Goal: Task Accomplishment & Management: Complete application form

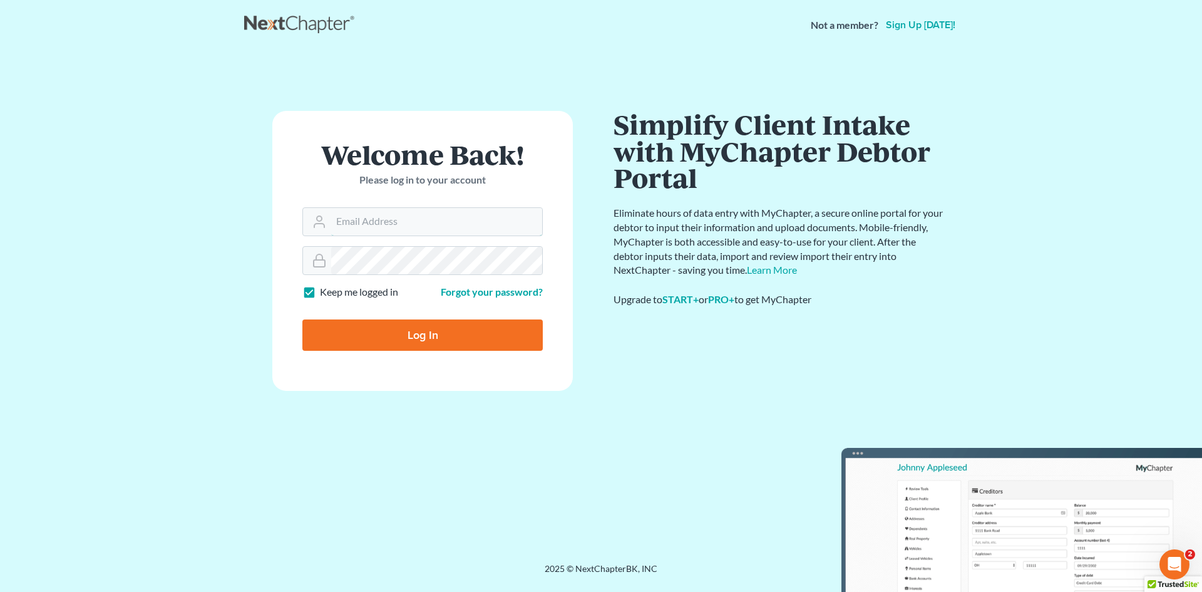
type input "[EMAIL_ADDRESS][DOMAIN_NAME]"
click at [407, 336] on input "Log In" at bounding box center [422, 334] width 240 height 31
type input "Thinking..."
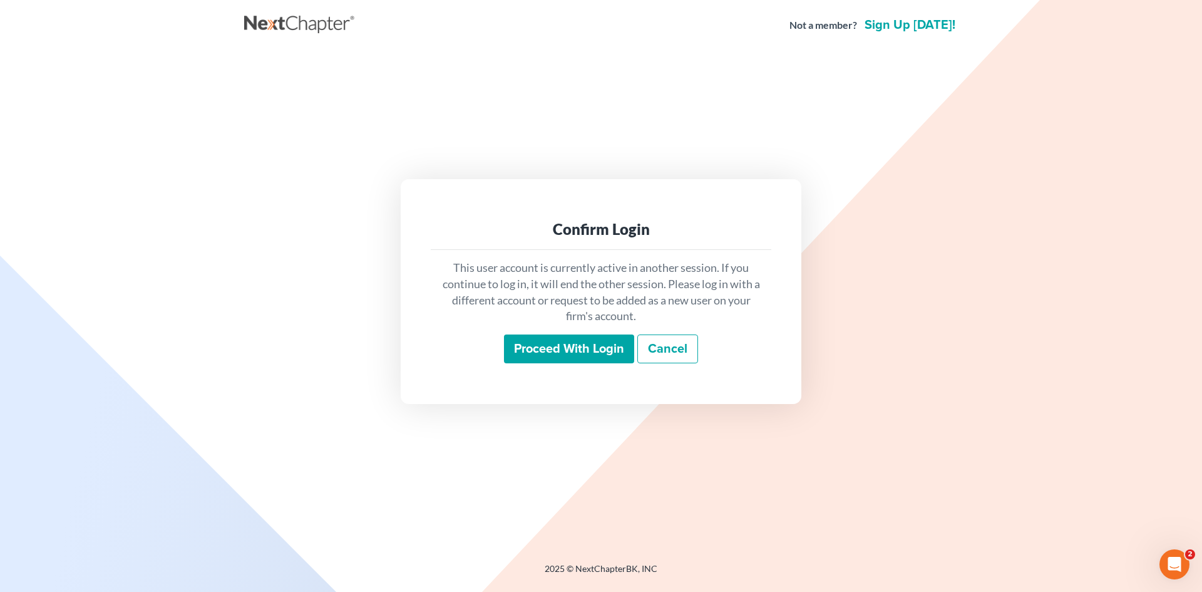
click at [554, 359] on input "Proceed with login" at bounding box center [569, 348] width 130 height 29
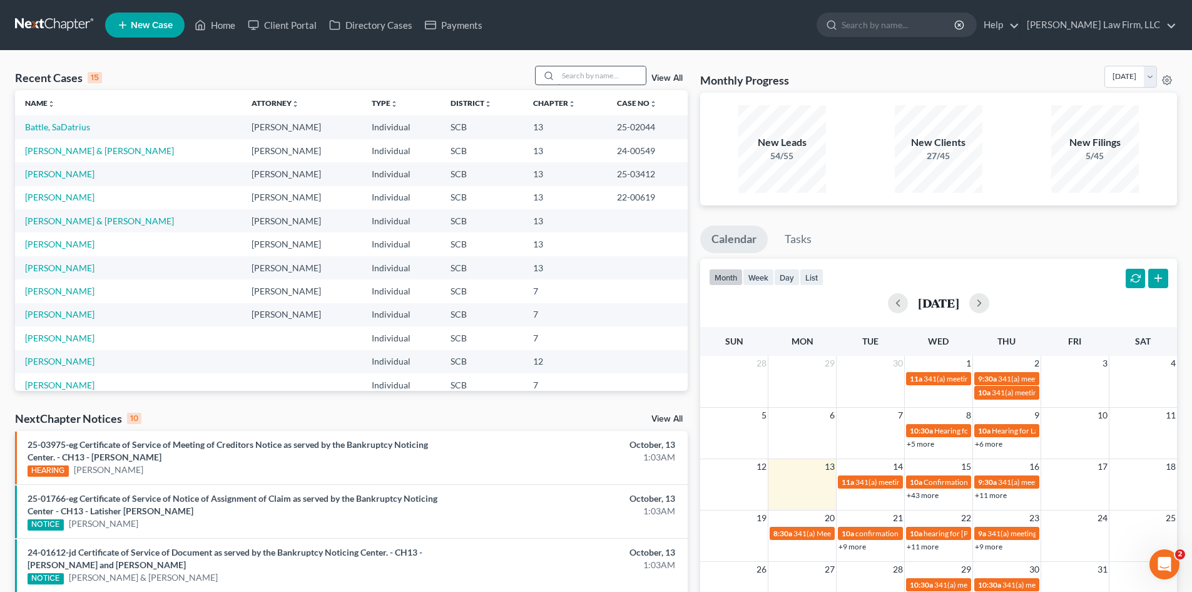
click at [575, 76] on input "search" at bounding box center [602, 75] width 88 height 18
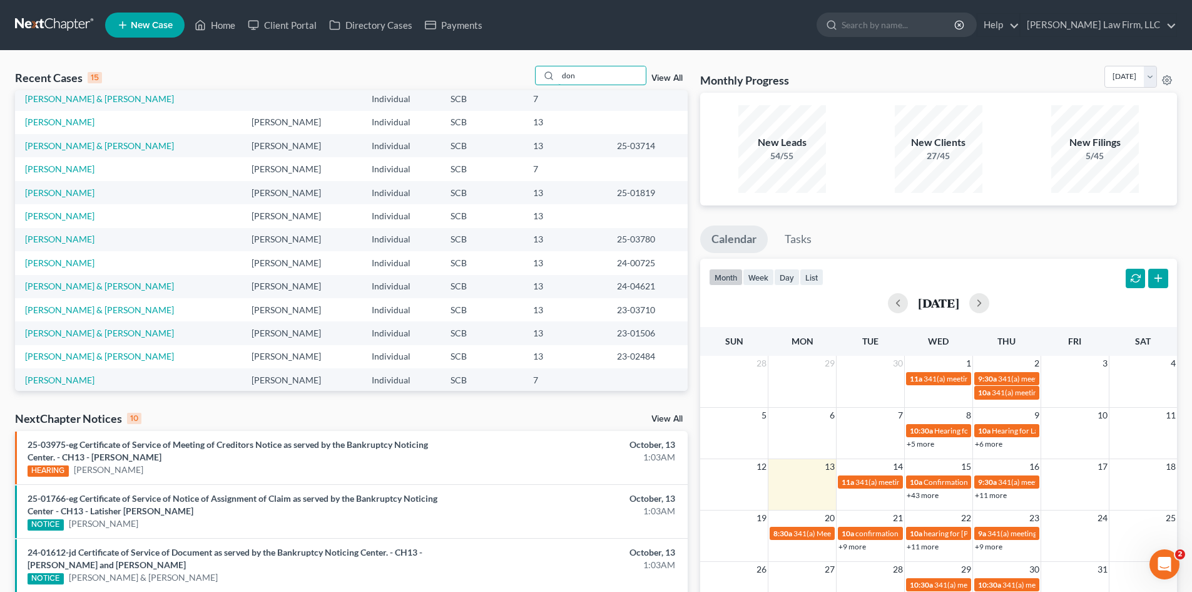
scroll to position [86, 0]
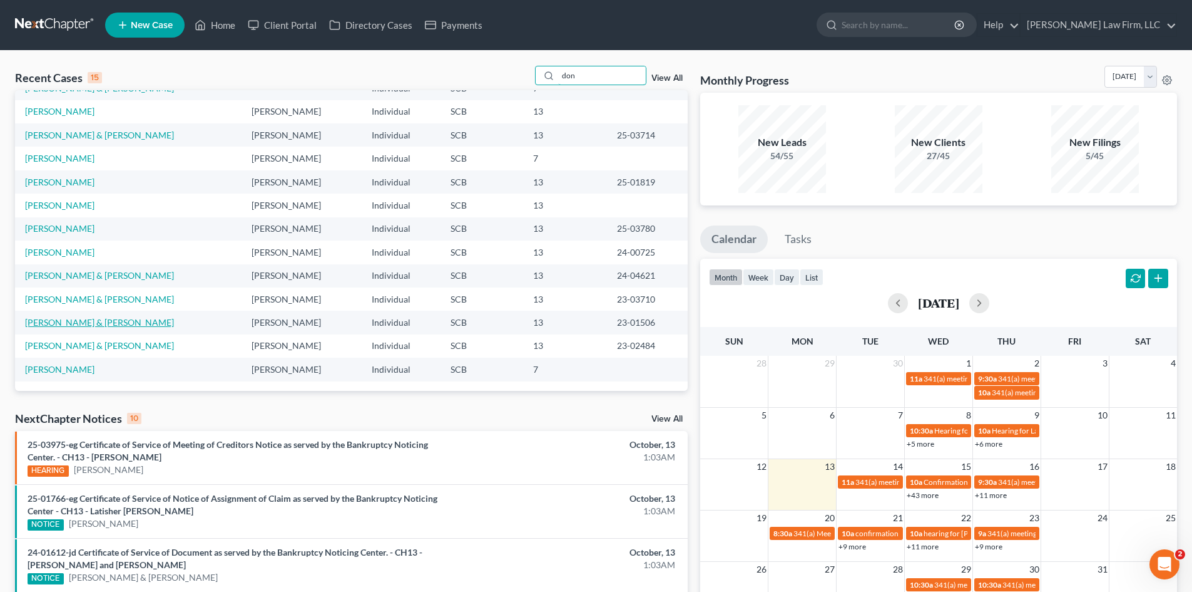
type input "don"
click at [125, 325] on link "Goult, Donald & Spooner-Goult, Tammy" at bounding box center [99, 322] width 149 height 11
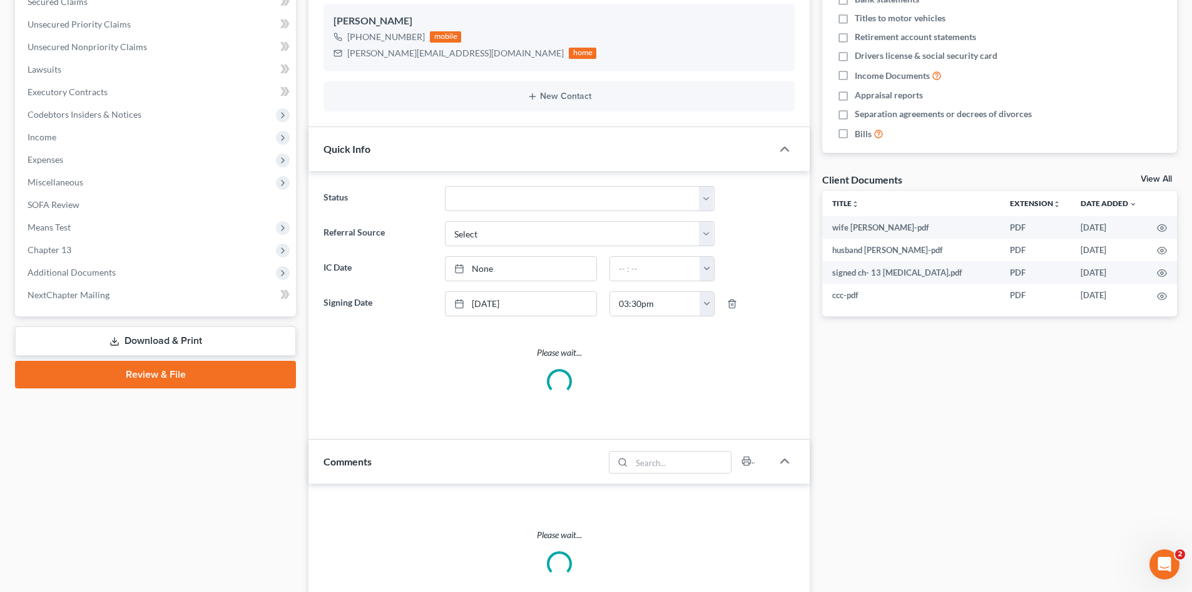
select select "0"
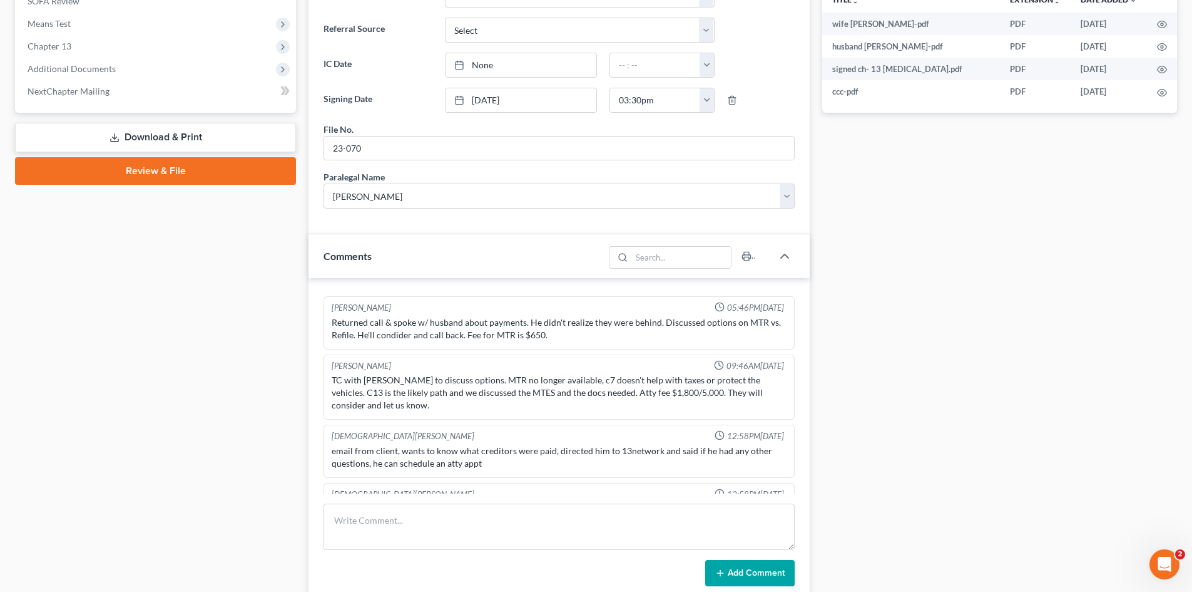
scroll to position [1093, 0]
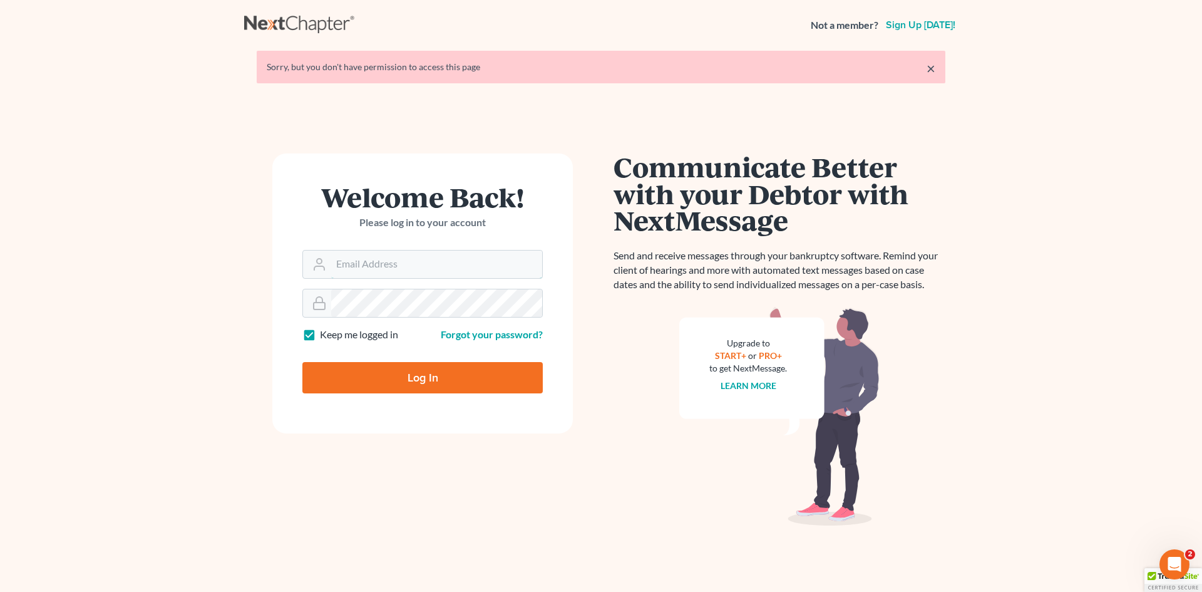
type input "slengram@meredithlawfirm.com"
click at [331, 369] on input "Log In" at bounding box center [422, 377] width 240 height 31
type input "Thinking..."
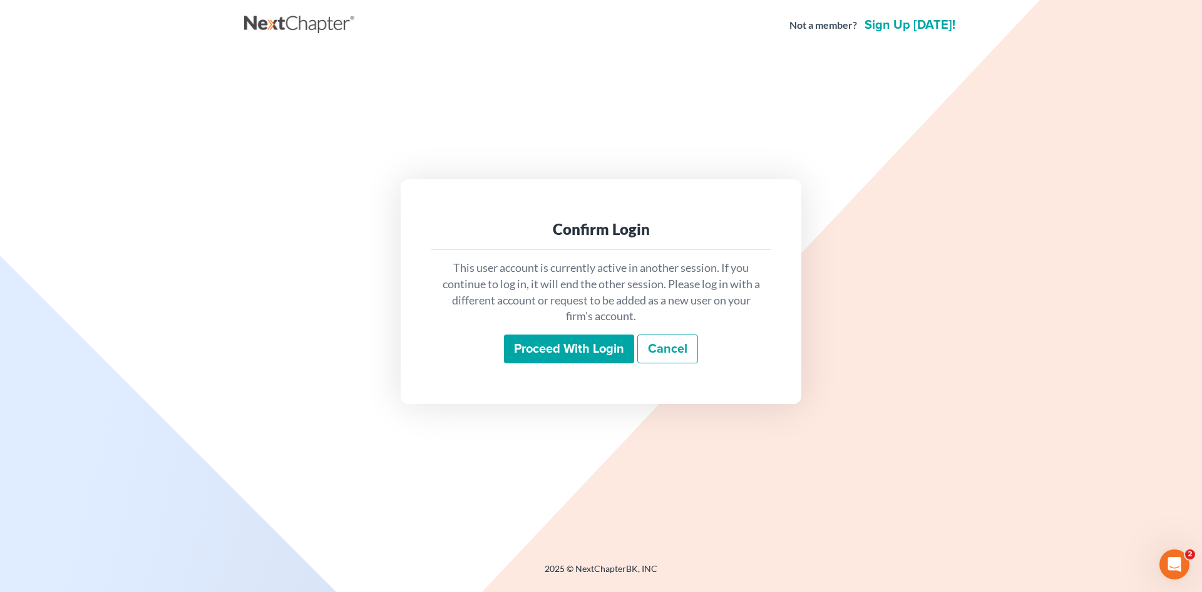
click at [575, 354] on input "Proceed with login" at bounding box center [569, 348] width 130 height 29
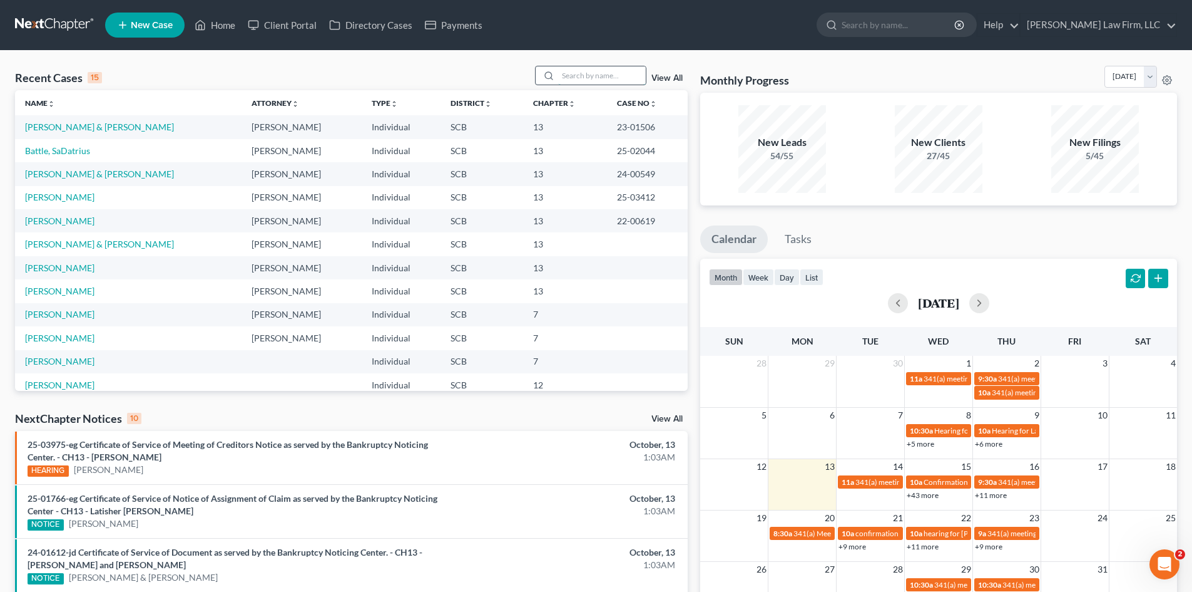
click at [625, 71] on input "search" at bounding box center [602, 75] width 88 height 18
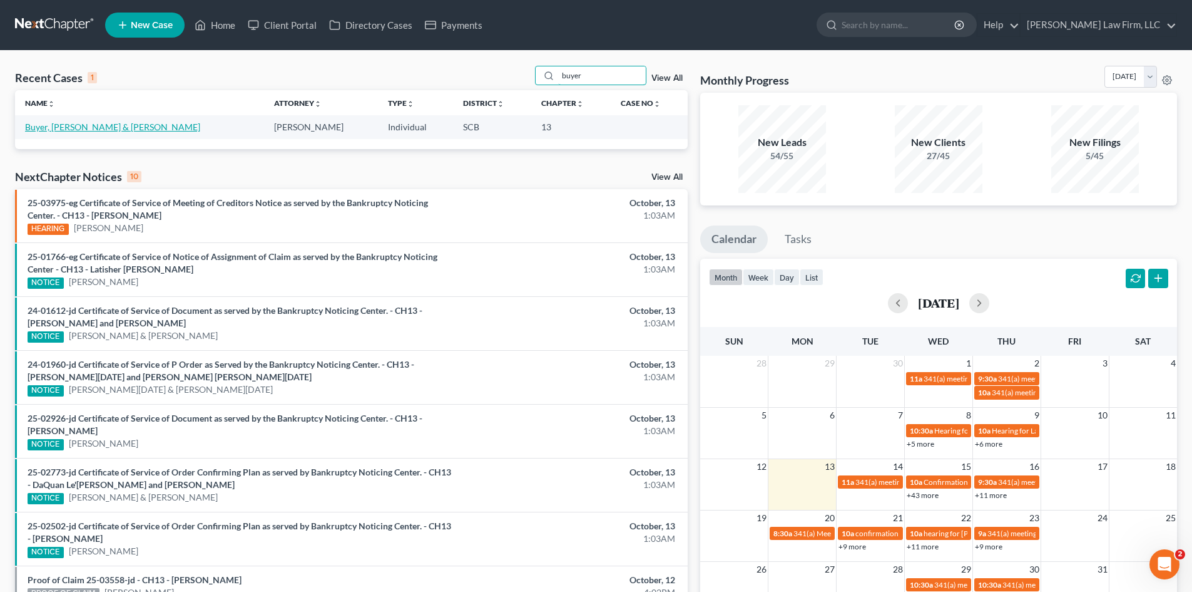
type input "buyer"
click at [53, 130] on link "Buyer, Paul & Megan" at bounding box center [112, 126] width 175 height 11
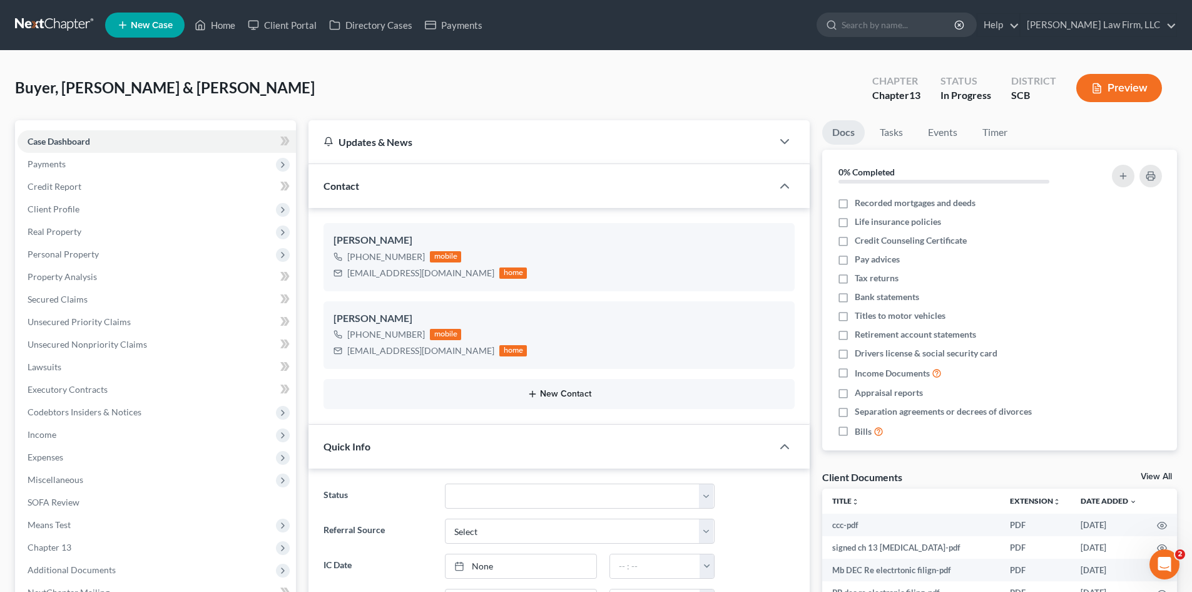
select select "0"
click at [51, 250] on span "Personal Property" at bounding box center [63, 253] width 71 height 11
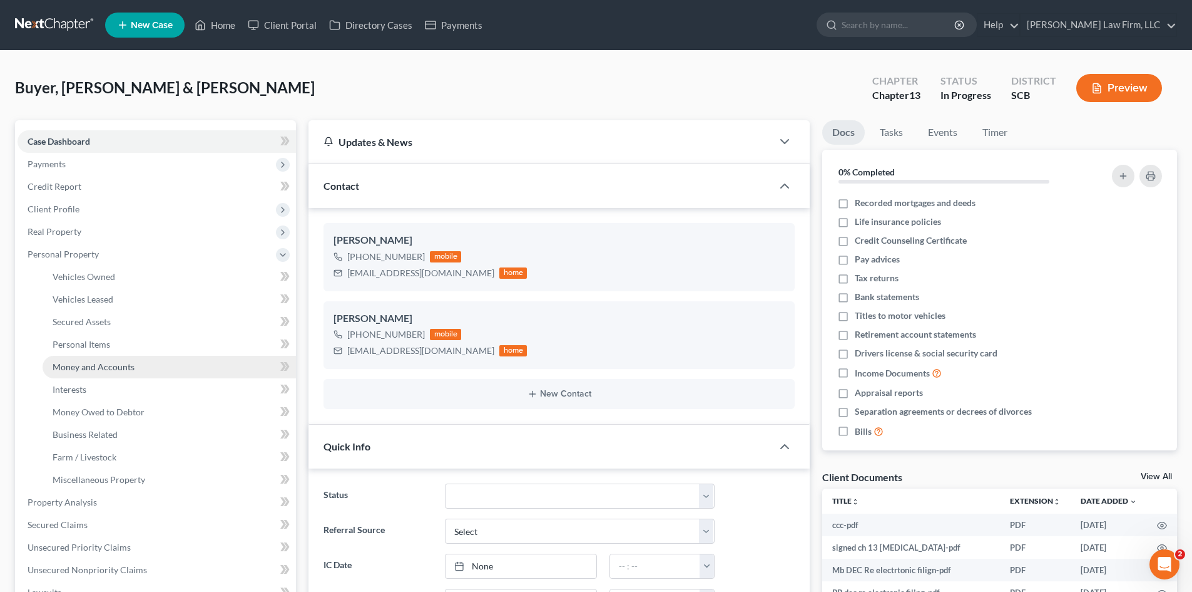
click at [74, 363] on span "Money and Accounts" at bounding box center [94, 366] width 82 height 11
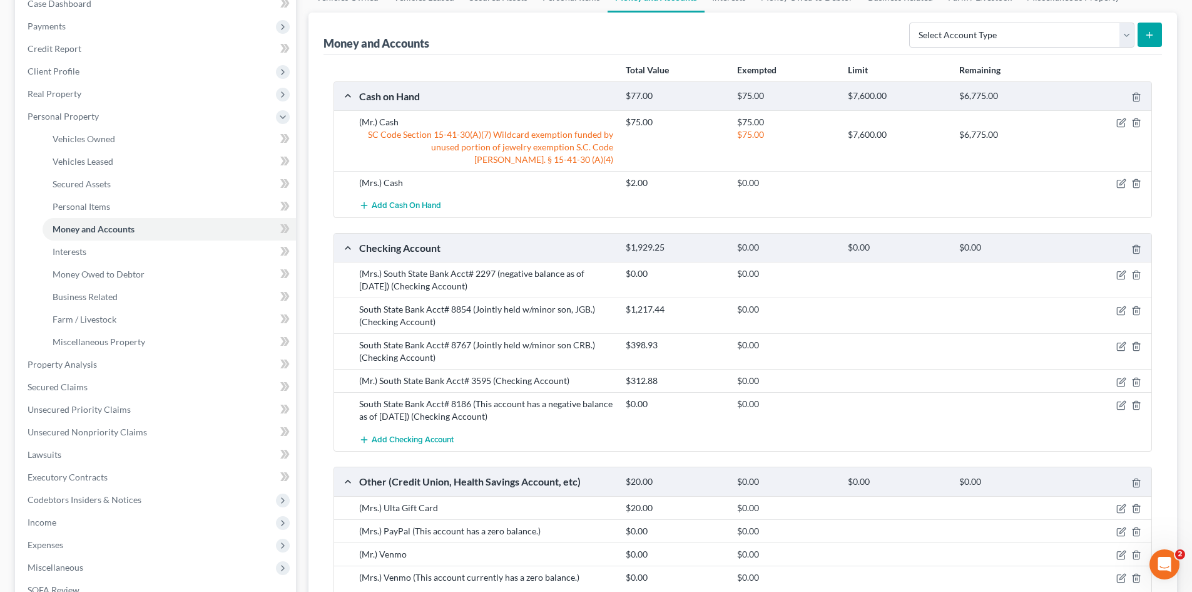
scroll to position [188, 0]
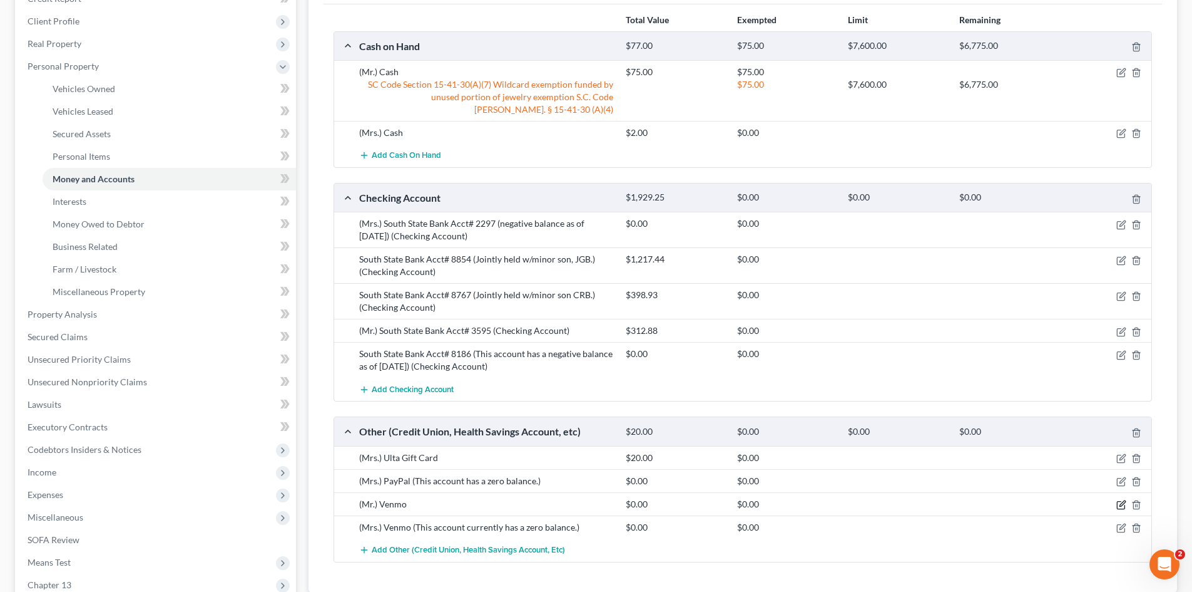
click at [1122, 502] on icon "button" at bounding box center [1122, 504] width 10 height 10
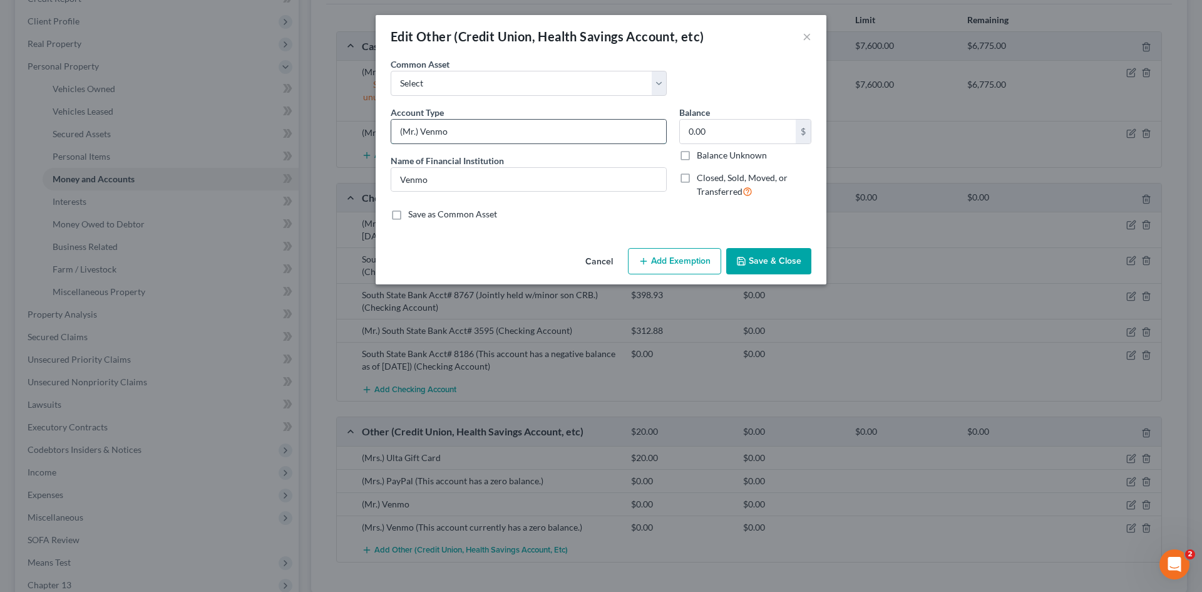
click at [568, 133] on input "(Mr.) Venmo" at bounding box center [528, 132] width 275 height 24
type input "(Mr.) Venmo (This account is not in use.)"
click at [531, 184] on input "Venmo" at bounding box center [528, 180] width 275 height 24
drag, startPoint x: 550, startPoint y: 132, endPoint x: 449, endPoint y: 138, distance: 101.6
click at [449, 138] on input "(Mr.) Venmo (This account is not in use.)" at bounding box center [528, 132] width 275 height 24
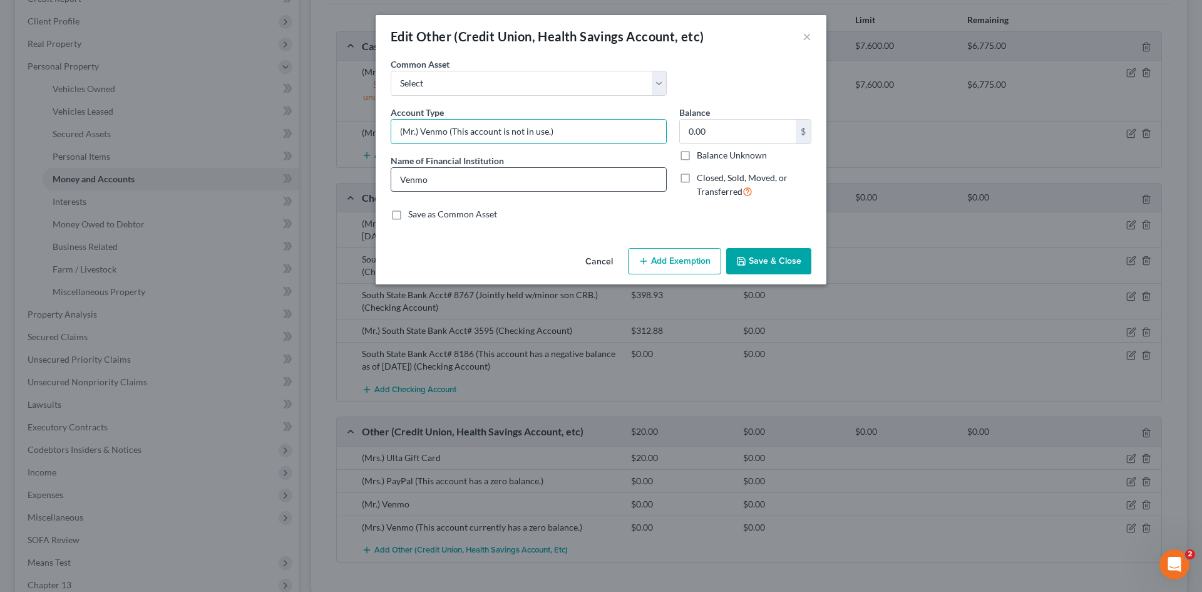
click at [468, 176] on input "Venmo" at bounding box center [528, 180] width 275 height 24
paste input "(This account is not in use.)"
type input "Venmo (This account is not in use.)"
drag, startPoint x: 546, startPoint y: 131, endPoint x: 499, endPoint y: 140, distance: 48.4
click at [499, 140] on input "(Mr.) Venmo (This account is not in use.)" at bounding box center [528, 132] width 275 height 24
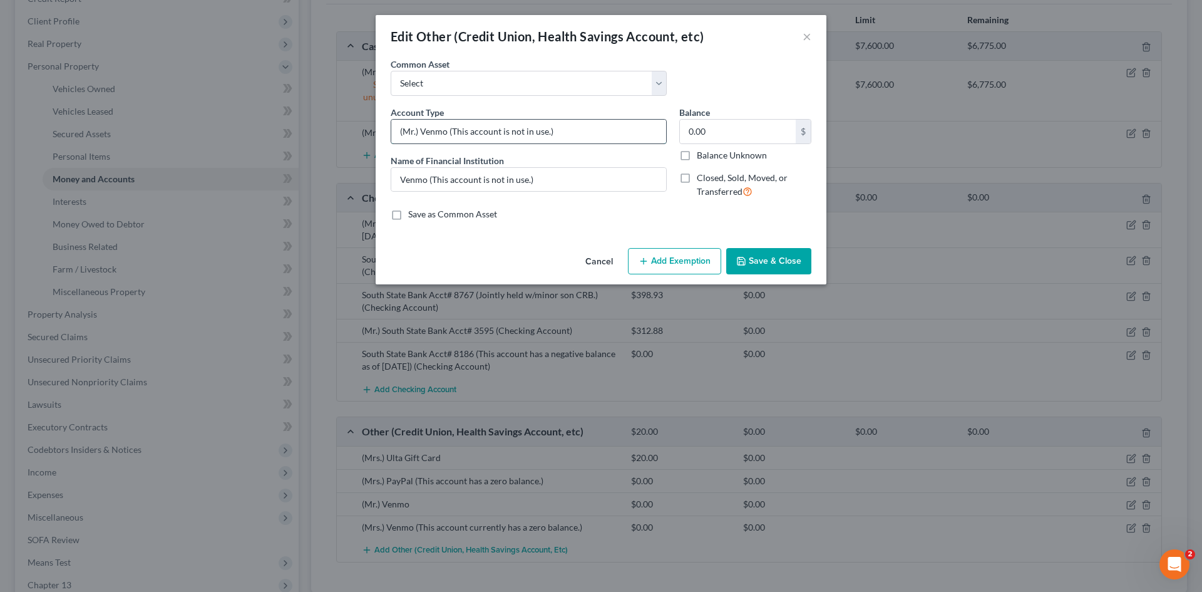
click at [546, 138] on input "(Mr.) Venmo (This account is not in use.)" at bounding box center [528, 132] width 275 height 24
type input "(Mr.) Venmo (This account is not in use and has a zero balance.)"
click at [773, 265] on button "Save & Close" at bounding box center [768, 261] width 85 height 26
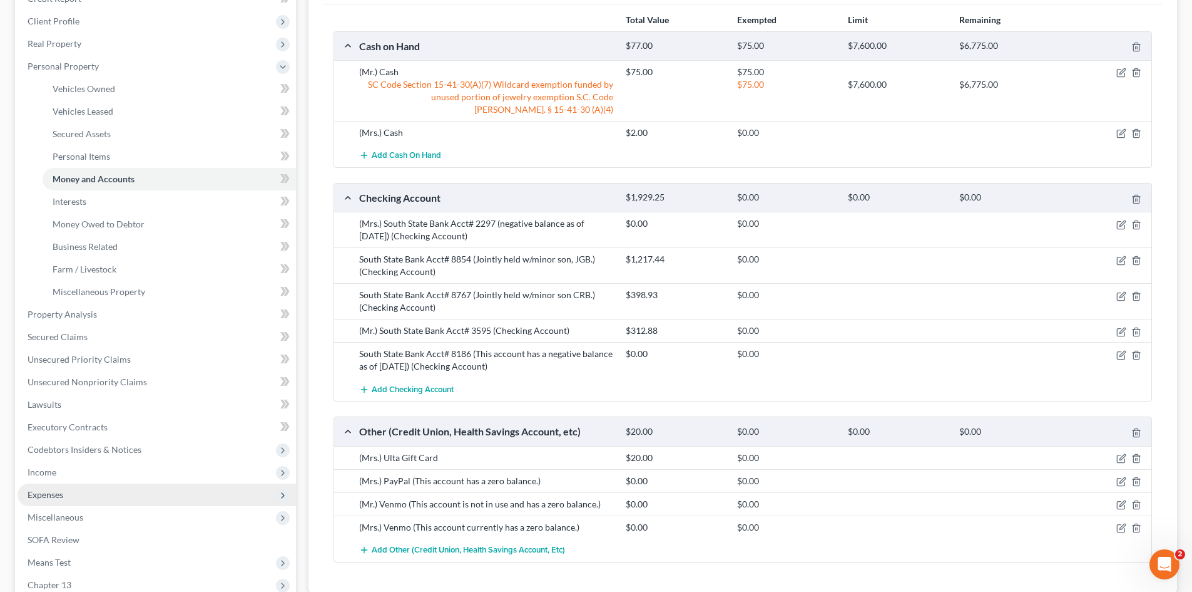
click at [63, 494] on span "Expenses" at bounding box center [46, 494] width 36 height 11
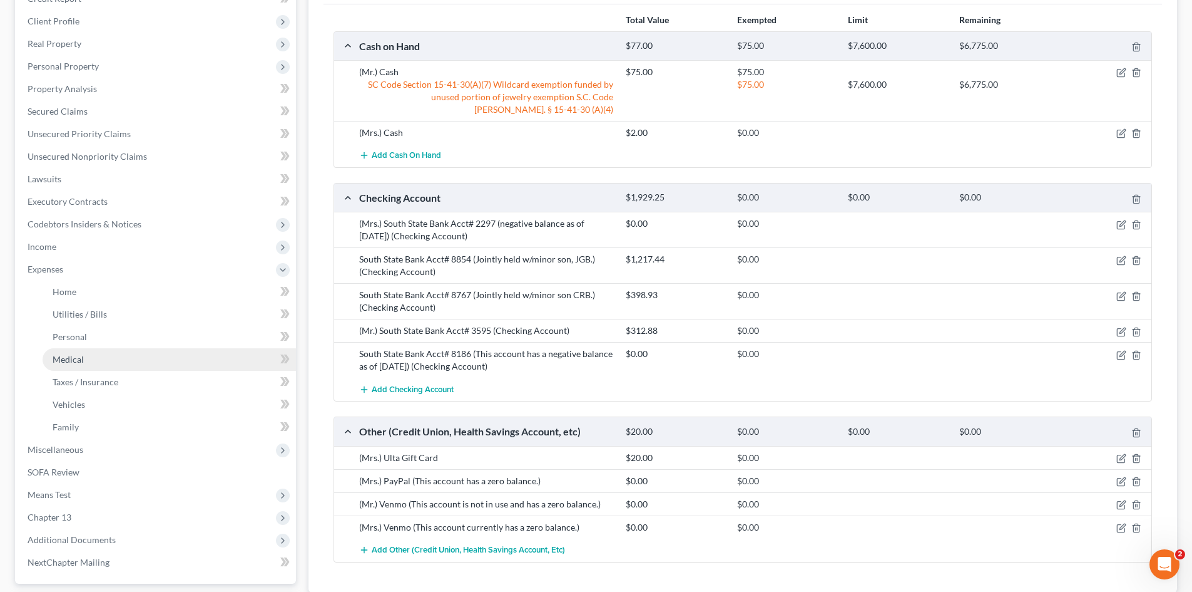
click at [73, 364] on link "Medical" at bounding box center [170, 359] width 254 height 23
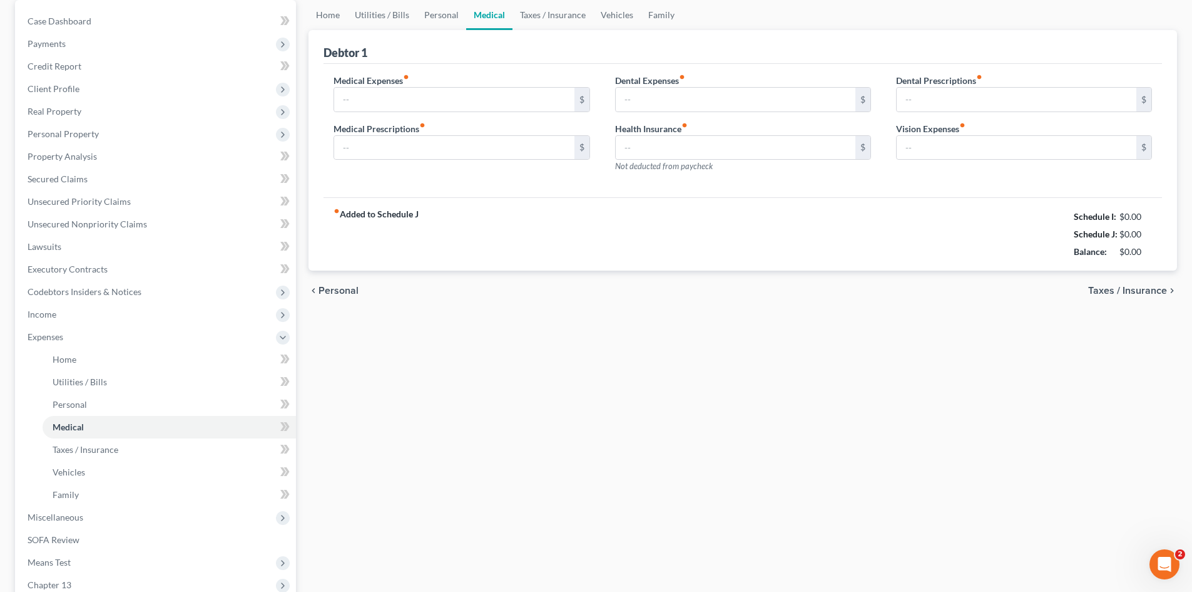
type input "8.00"
type input "120.18"
type input "147.00"
type input "0.00"
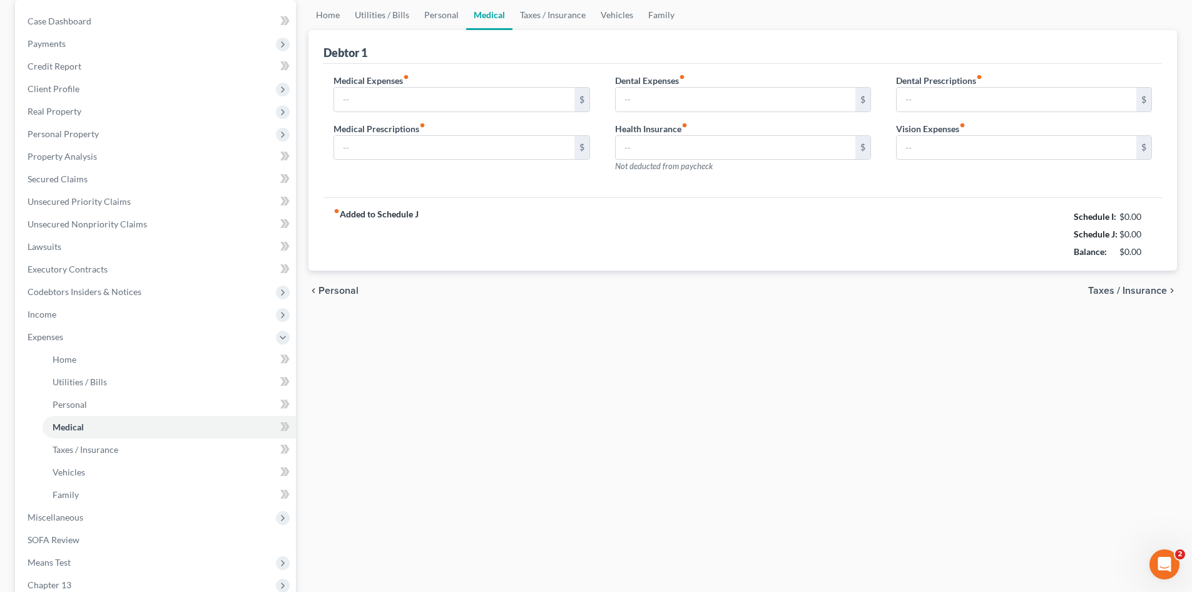
type input "53.00"
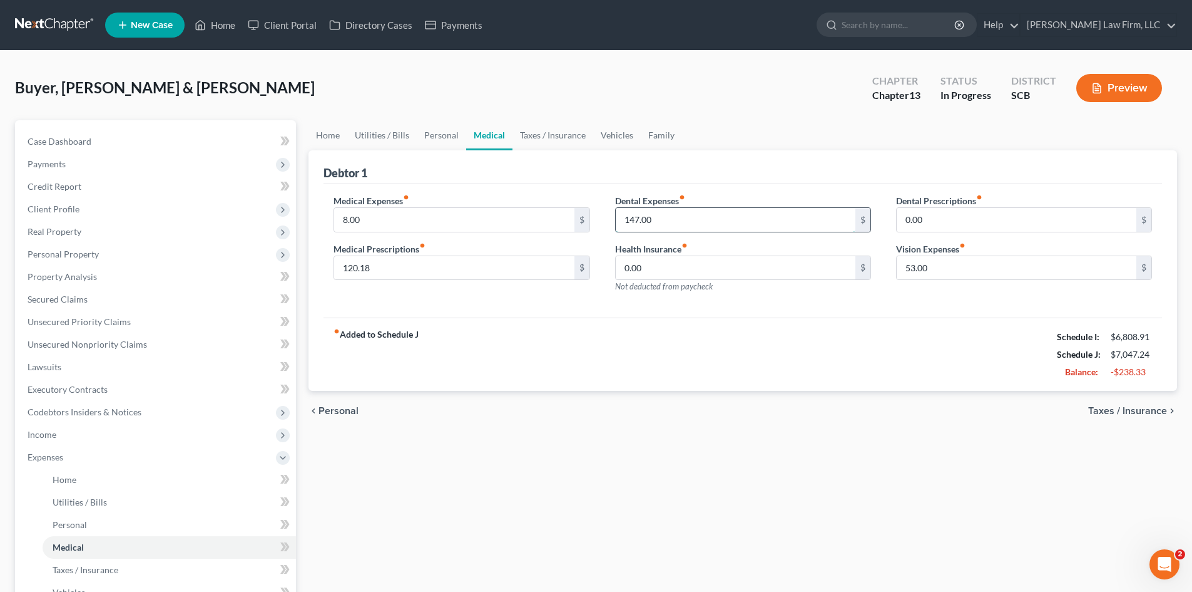
click at [707, 222] on input "147.00" at bounding box center [736, 220] width 240 height 24
click at [683, 279] on input "0.00" at bounding box center [736, 268] width 240 height 24
click at [941, 268] on input "53.00" at bounding box center [1017, 268] width 240 height 24
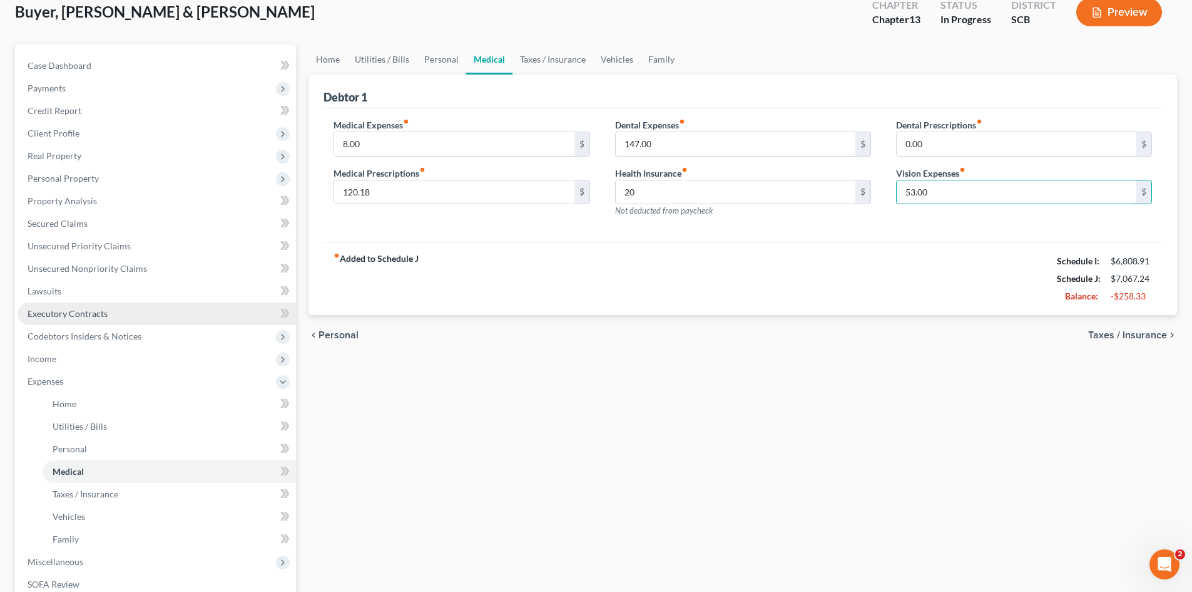
scroll to position [63, 0]
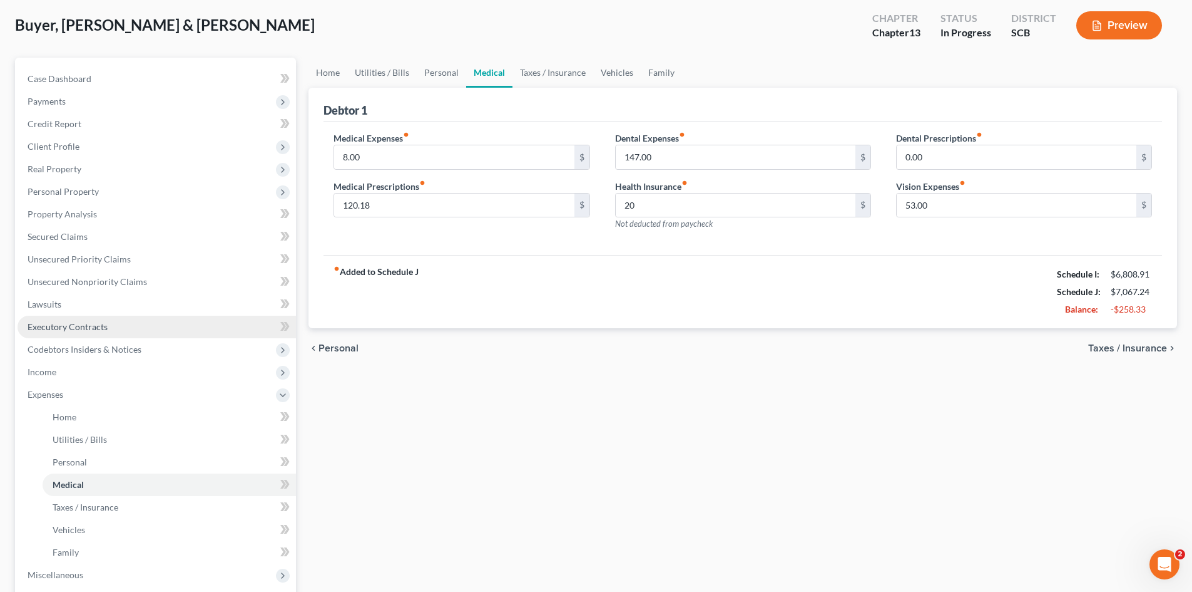
click at [79, 325] on span "Executory Contracts" at bounding box center [68, 326] width 80 height 11
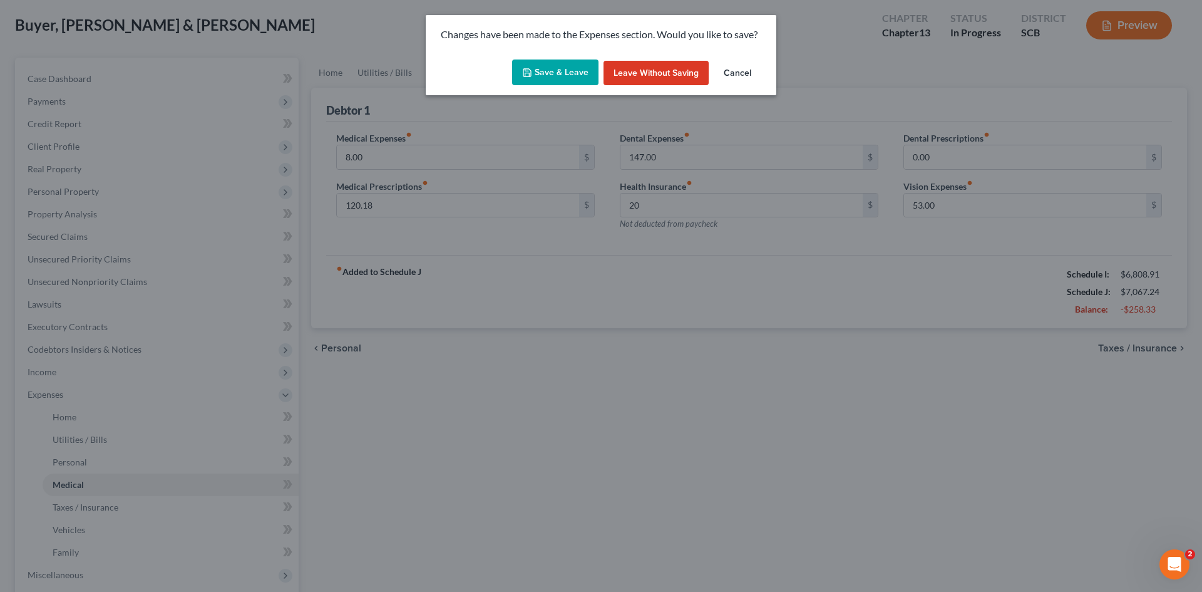
click at [546, 74] on button "Save & Leave" at bounding box center [555, 72] width 86 height 26
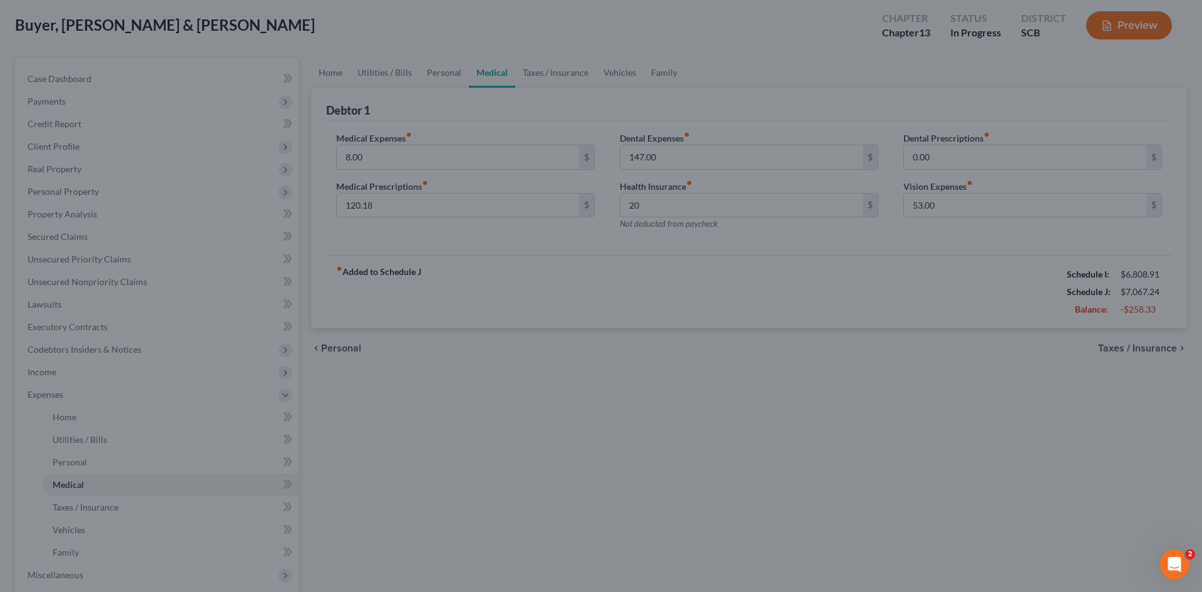
type input "20.00"
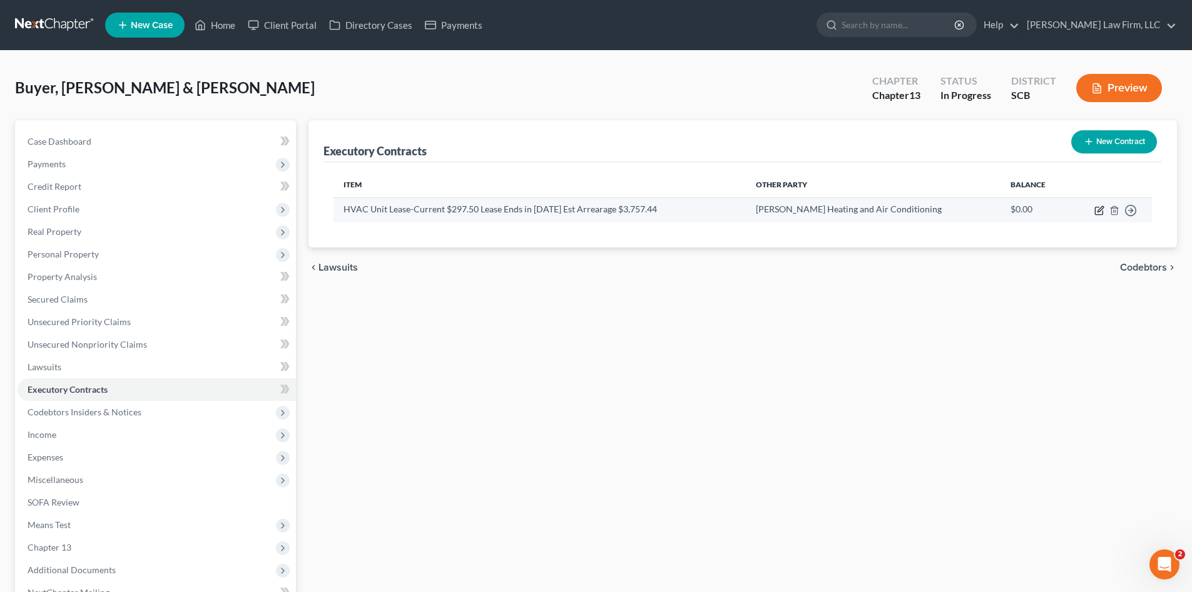
click at [1099, 208] on icon "button" at bounding box center [1100, 210] width 10 height 10
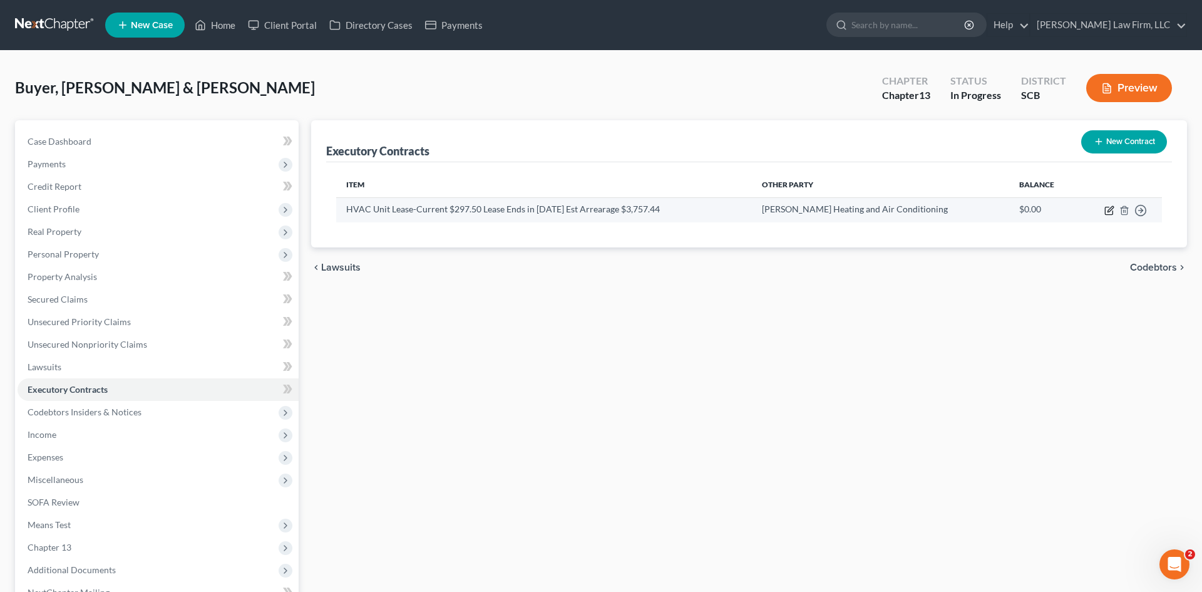
select select "3"
select select "42"
select select "1"
select select "2"
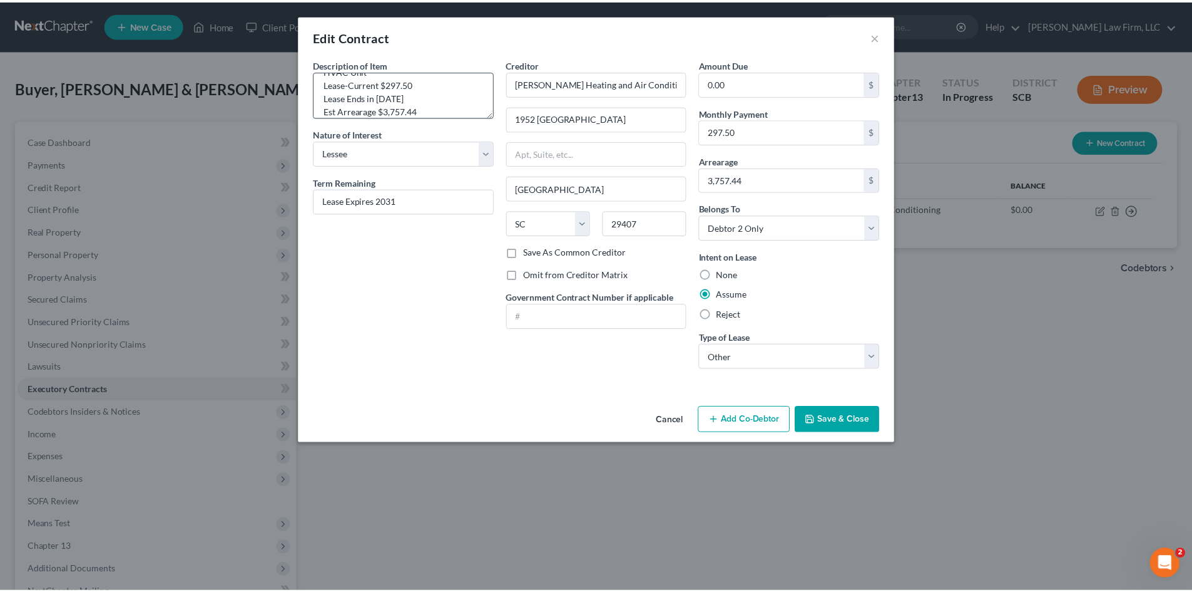
scroll to position [26, 0]
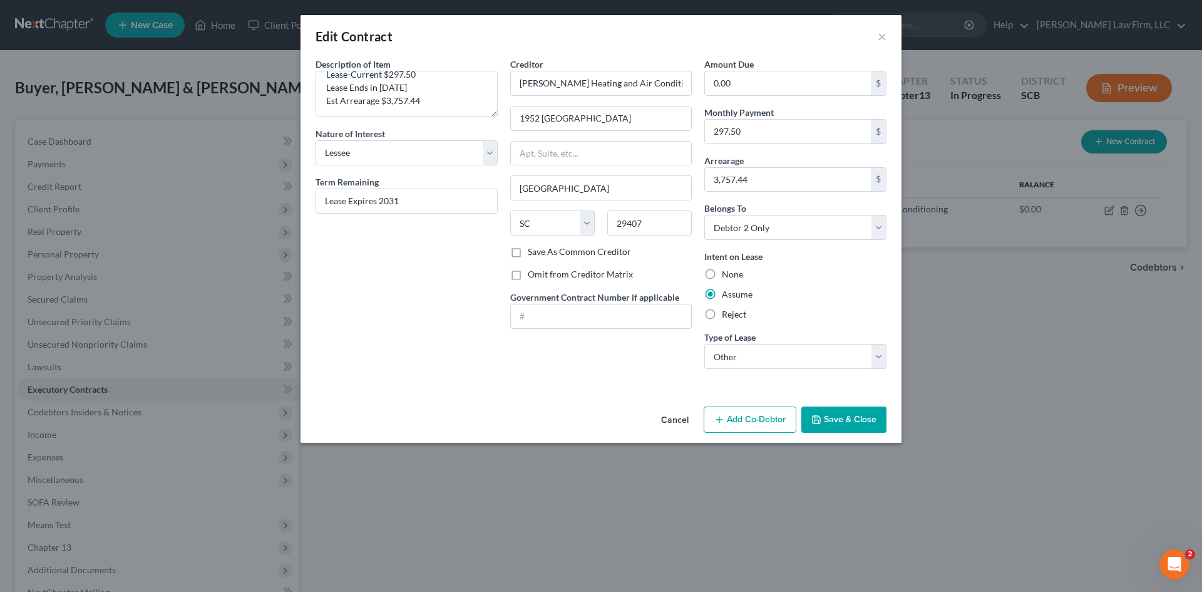
click at [859, 414] on button "Save & Close" at bounding box center [843, 419] width 85 height 26
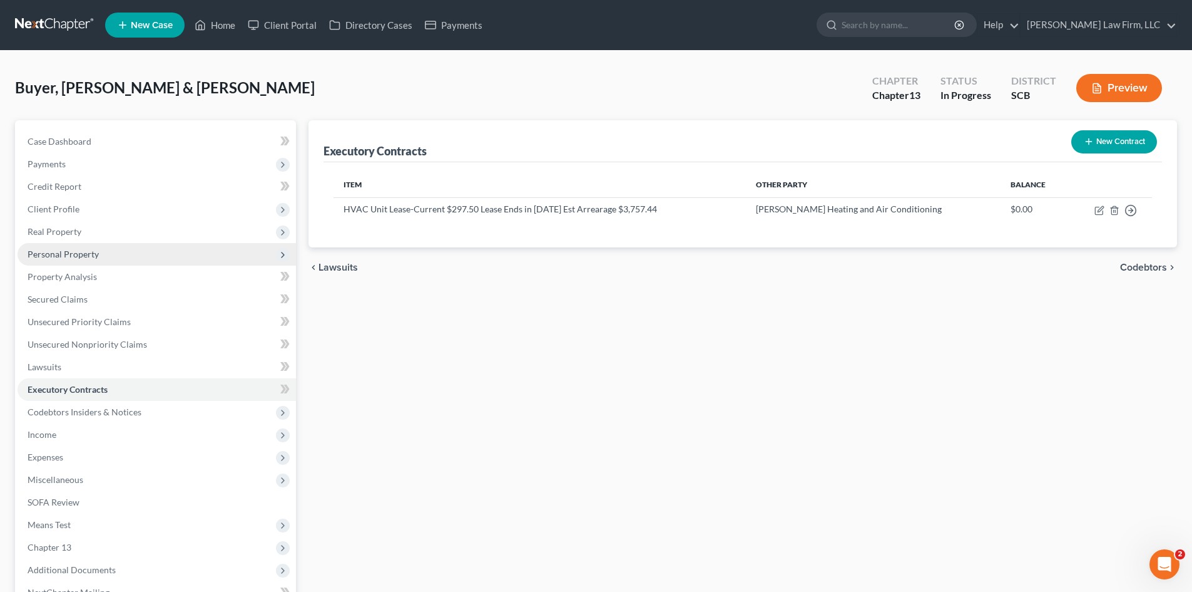
click at [56, 255] on span "Personal Property" at bounding box center [63, 253] width 71 height 11
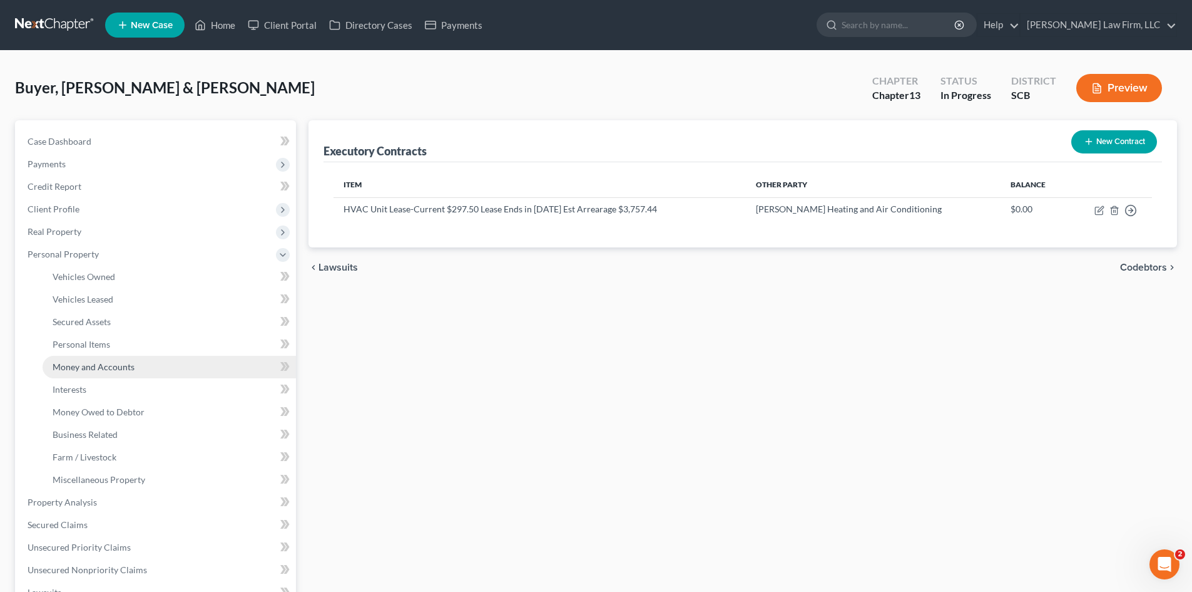
click at [73, 361] on link "Money and Accounts" at bounding box center [170, 367] width 254 height 23
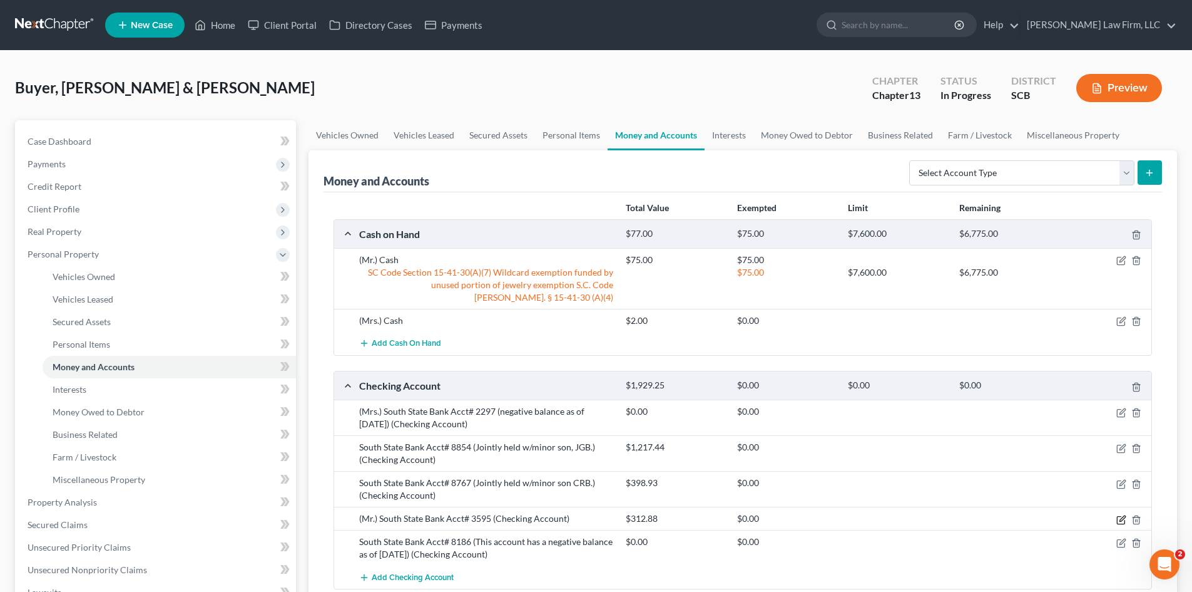
click at [1120, 522] on icon "button" at bounding box center [1122, 520] width 10 height 10
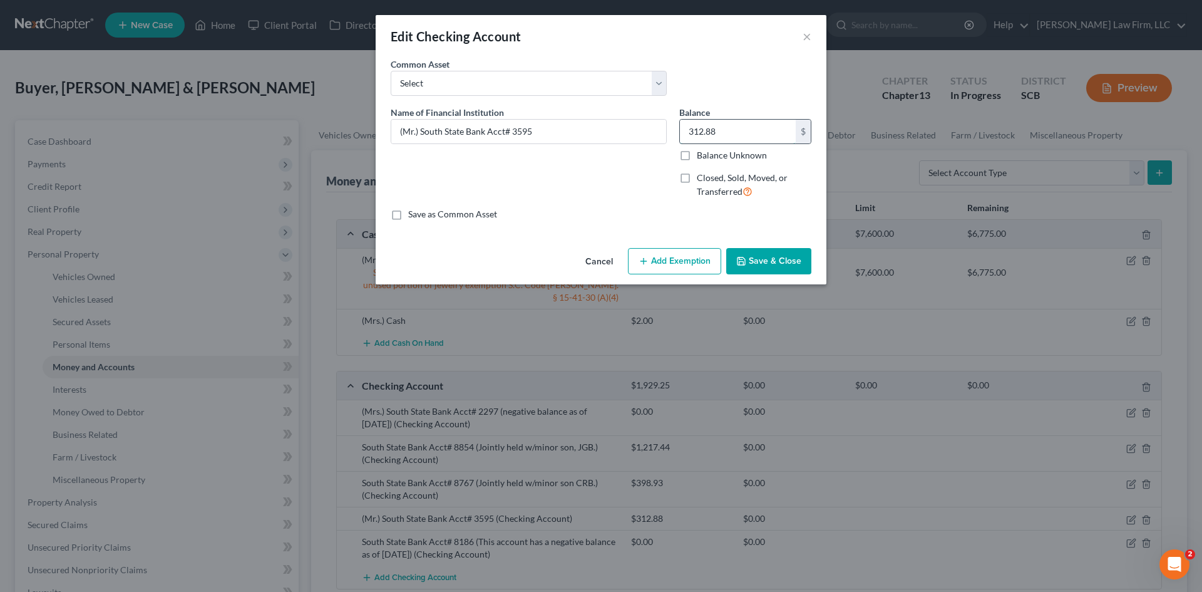
click at [753, 128] on input "312.88" at bounding box center [738, 132] width 116 height 24
type input "96.89"
drag, startPoint x: 725, startPoint y: 272, endPoint x: 732, endPoint y: 270, distance: 6.7
click at [726, 272] on div "Cancel Add Exemption Save & Close" at bounding box center [601, 263] width 451 height 41
click at [736, 270] on button "Save & Close" at bounding box center [768, 261] width 85 height 26
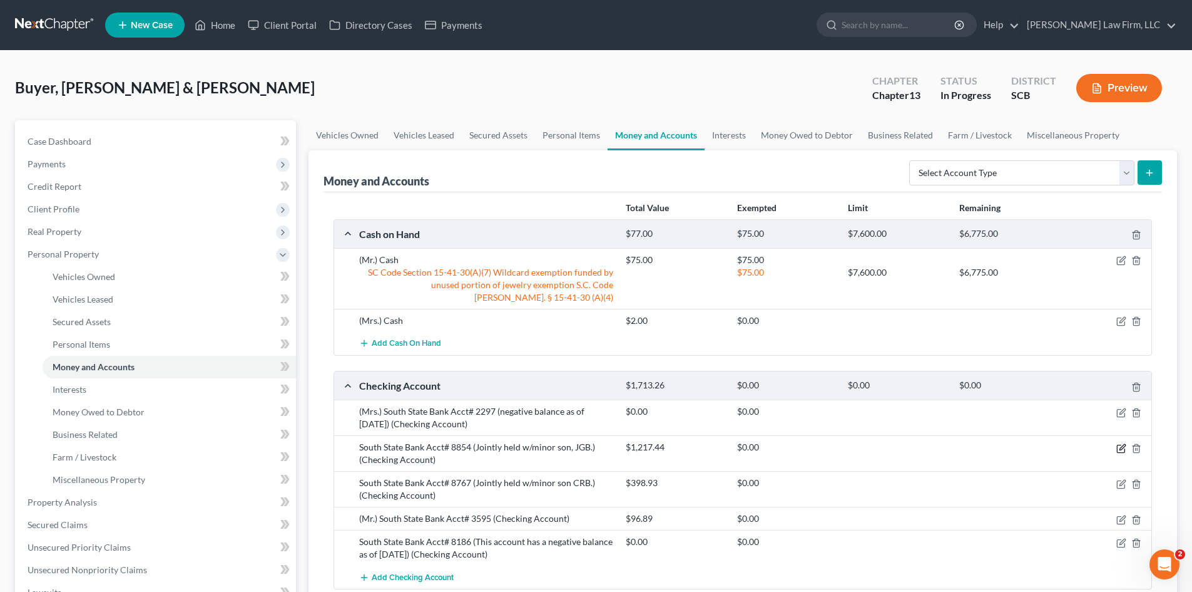
click at [1119, 449] on icon "button" at bounding box center [1122, 448] width 10 height 10
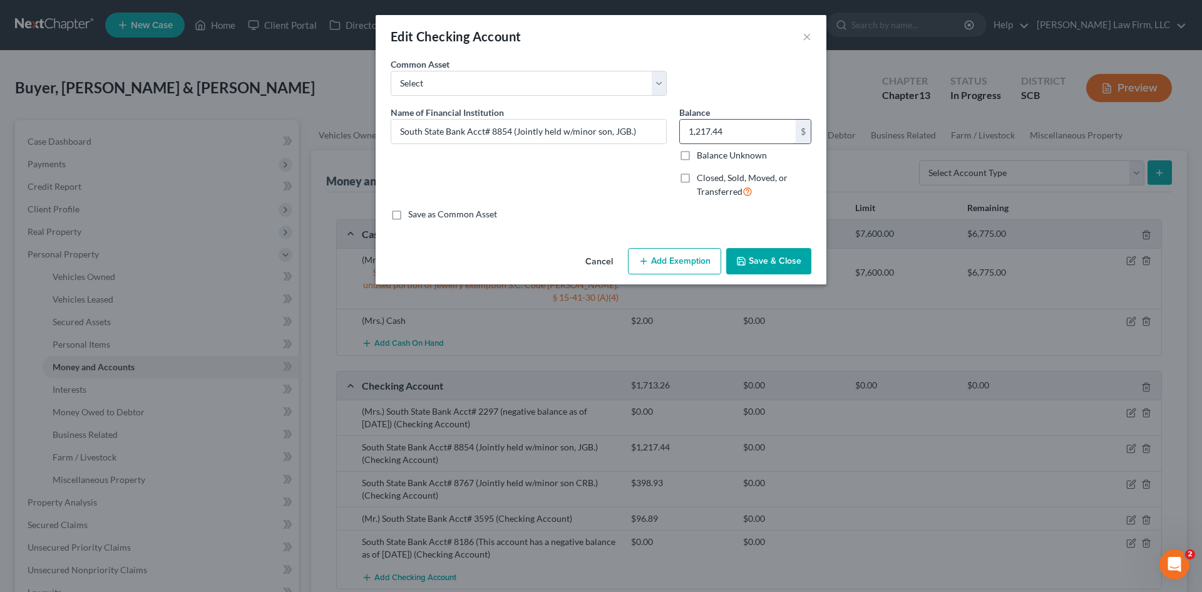
click at [727, 128] on input "1,217.44" at bounding box center [738, 132] width 116 height 24
type input "3,514.62"
click at [778, 262] on button "Save & Close" at bounding box center [768, 261] width 85 height 26
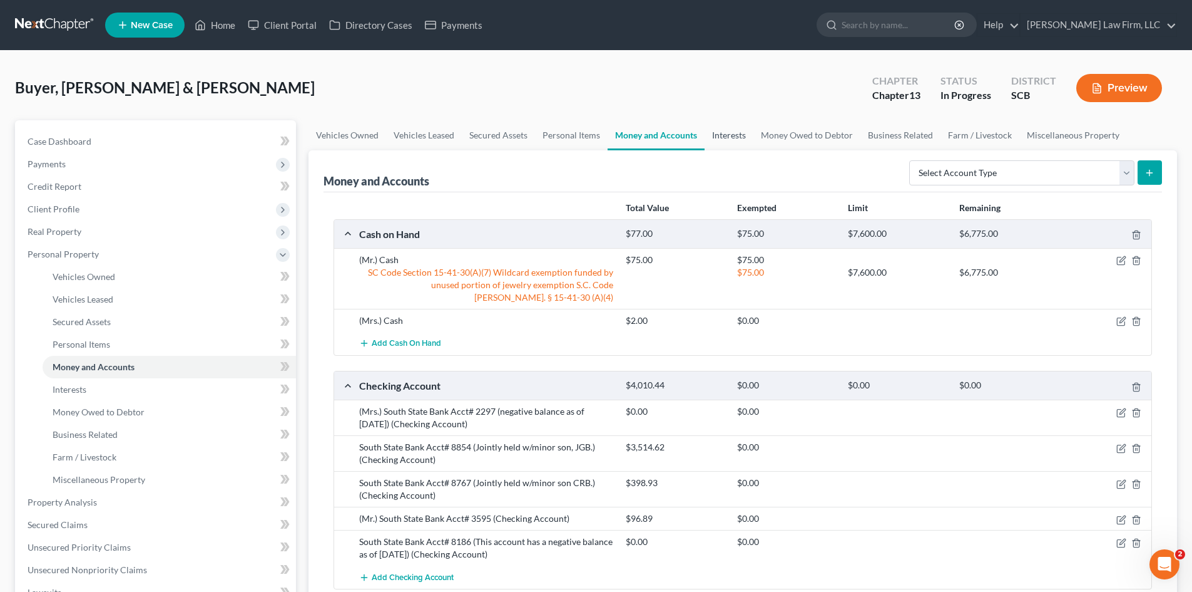
click at [743, 137] on link "Interests" at bounding box center [729, 135] width 49 height 30
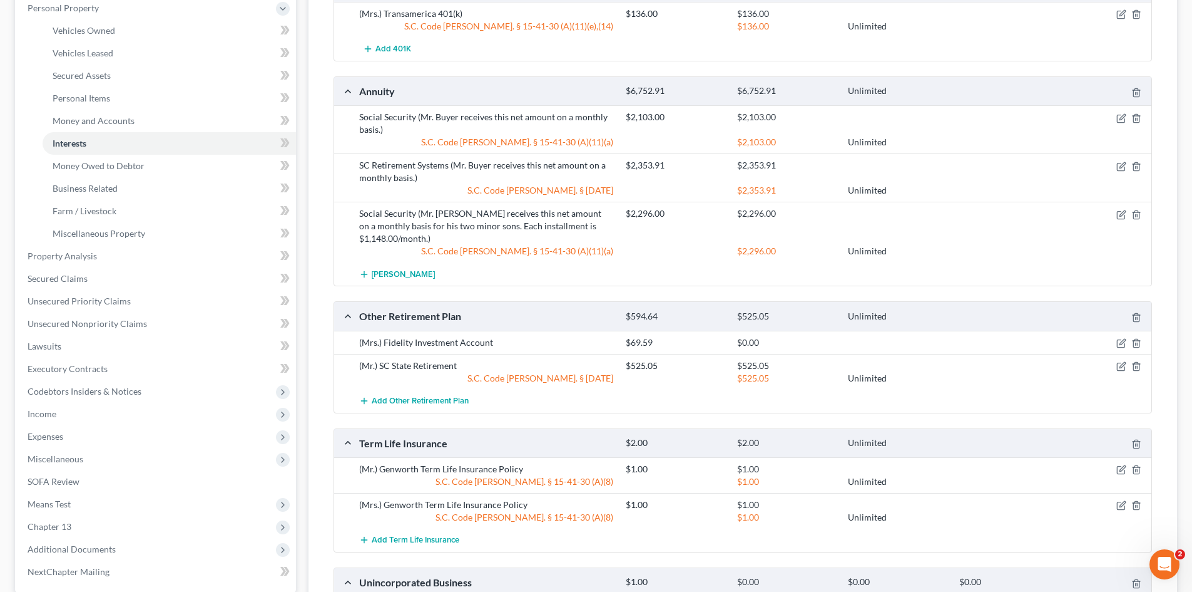
scroll to position [250, 0]
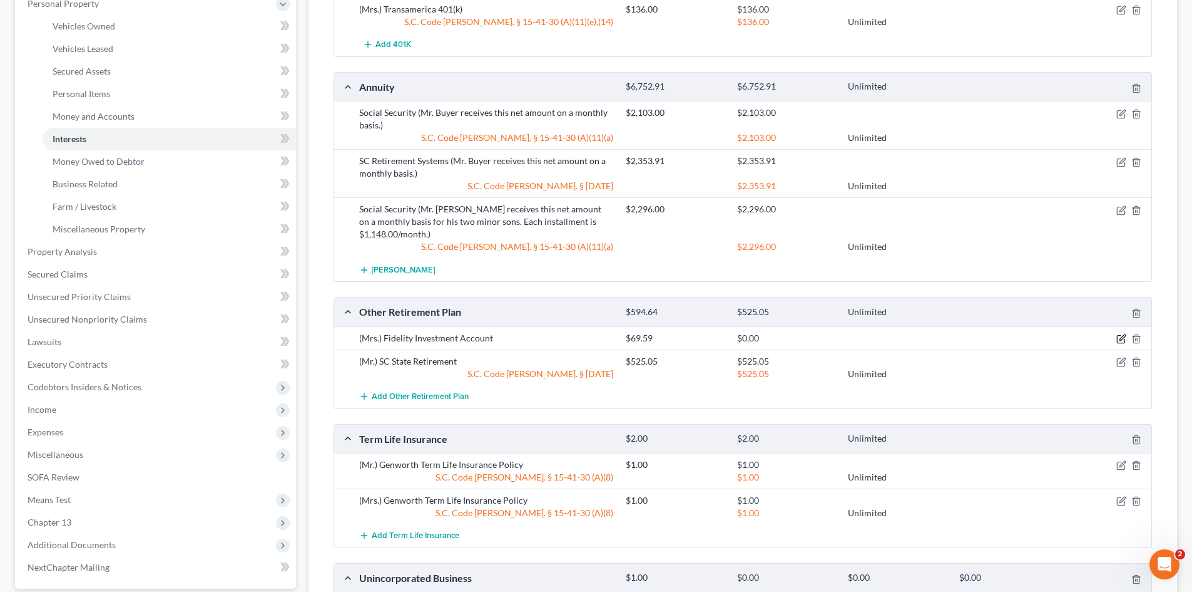
click at [1119, 334] on icon "button" at bounding box center [1122, 339] width 10 height 10
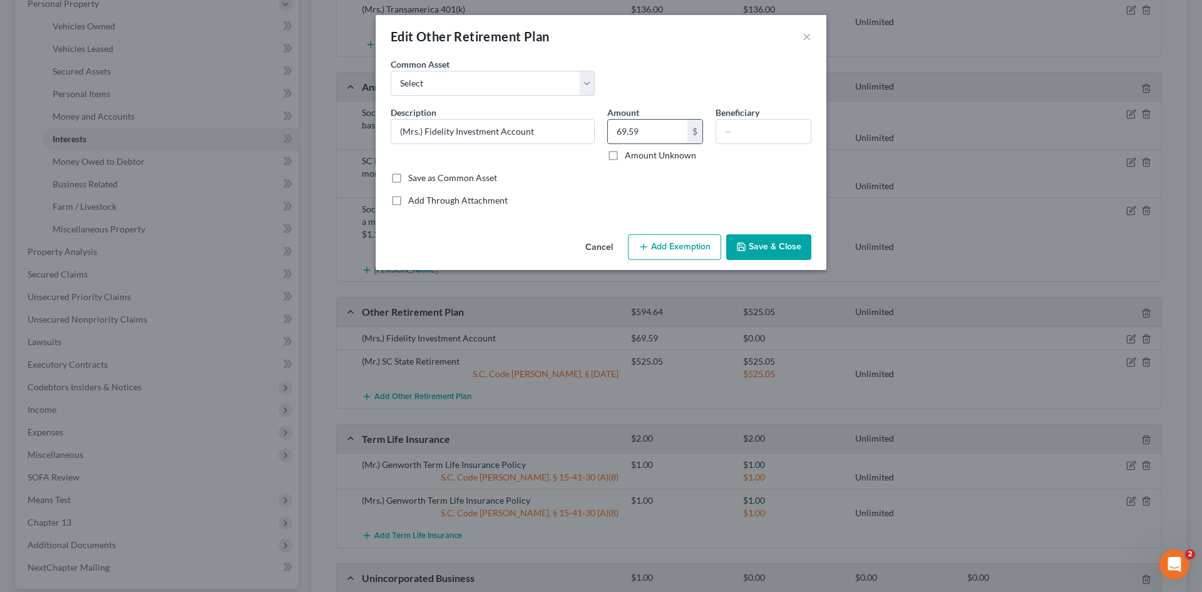
click at [675, 130] on input "69.59" at bounding box center [647, 132] width 79 height 24
type input "46.82"
click at [774, 257] on button "Save & Close" at bounding box center [768, 247] width 85 height 26
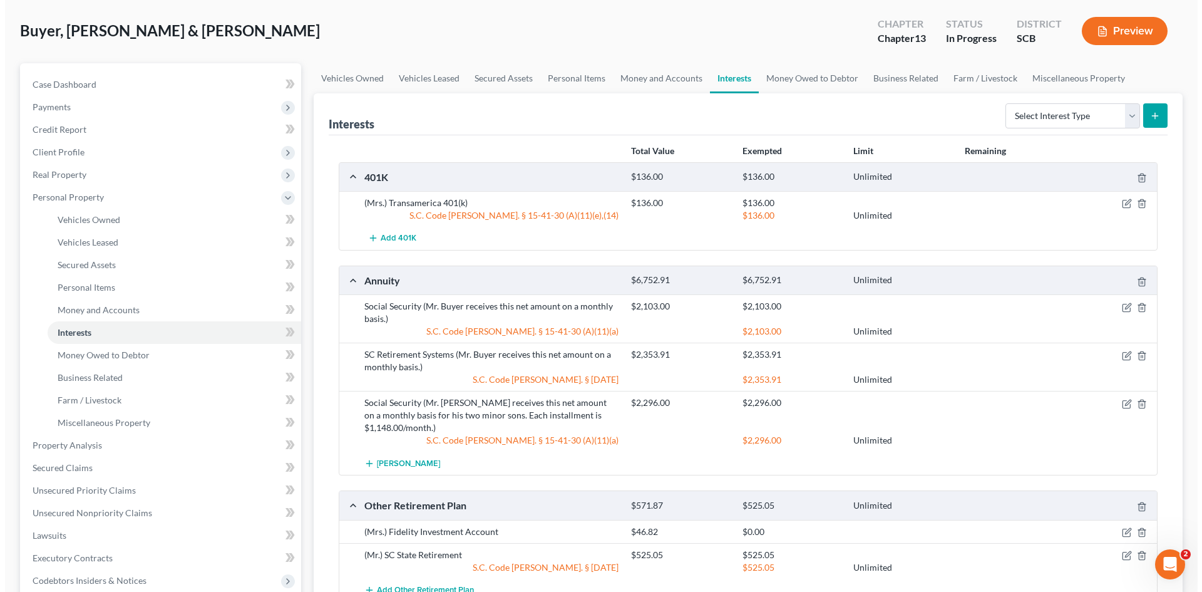
scroll to position [0, 0]
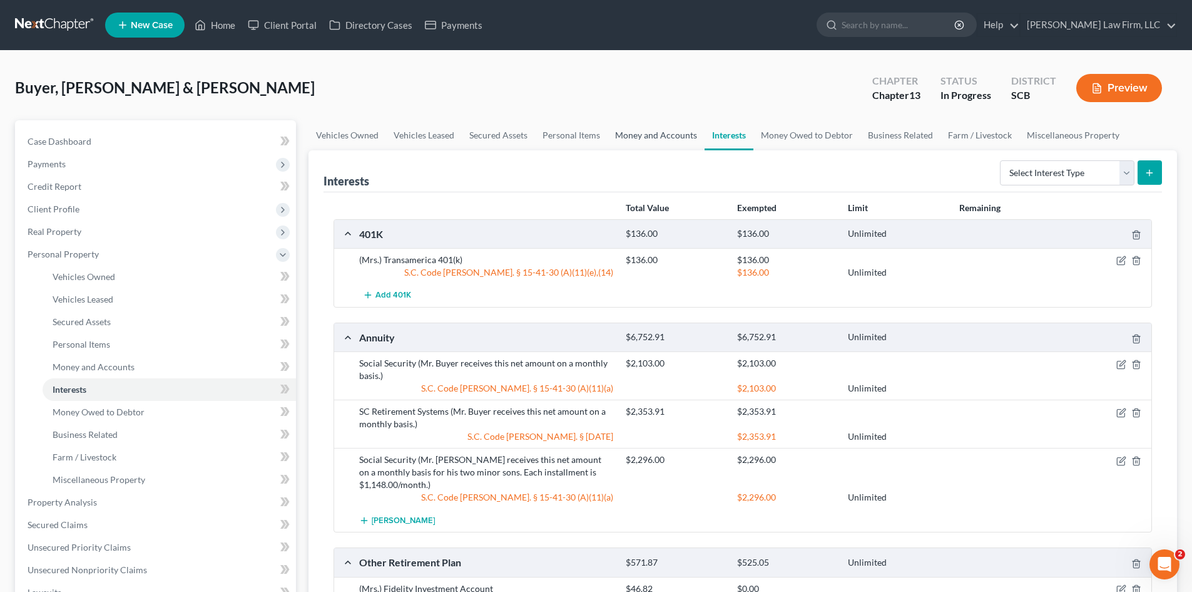
click at [666, 133] on link "Money and Accounts" at bounding box center [656, 135] width 97 height 30
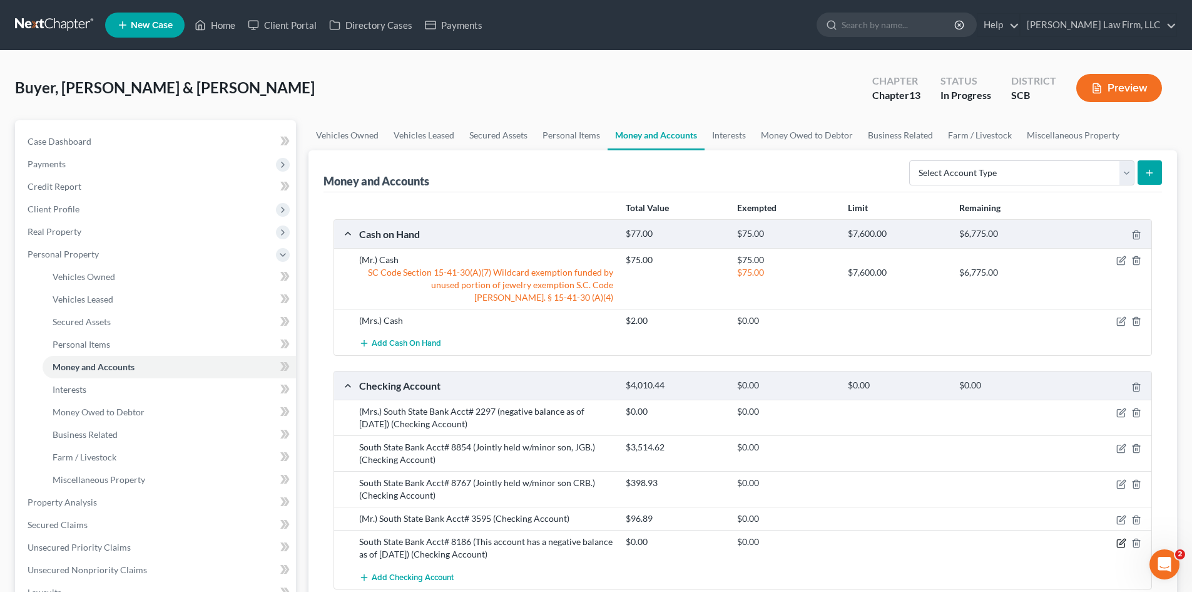
click at [1115, 543] on div at bounding box center [1108, 541] width 89 height 13
click at [1117, 542] on icon "button" at bounding box center [1121, 543] width 8 height 8
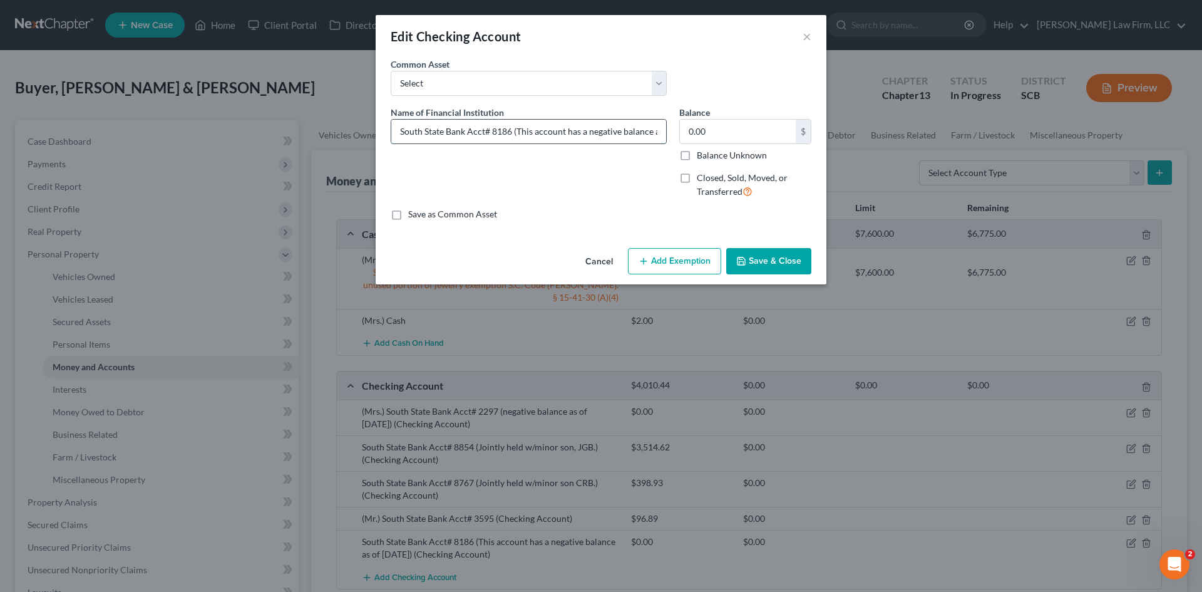
click at [515, 133] on input "South State Bank Acct# 8186 (This account has a negative balance as of 8/12/25)" at bounding box center [528, 132] width 275 height 24
drag, startPoint x: 513, startPoint y: 134, endPoint x: 754, endPoint y: 139, distance: 241.0
click at [754, 139] on div "Name of Financial Institution * South State Bank Acct# 8186 (This account has a…" at bounding box center [600, 157] width 433 height 103
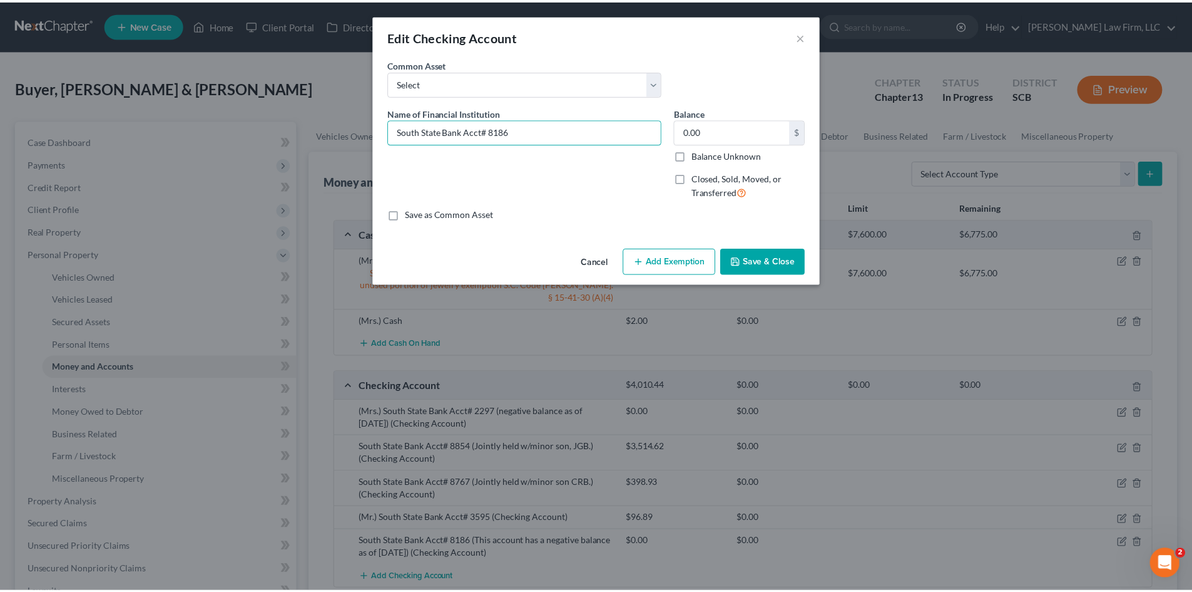
scroll to position [0, 0]
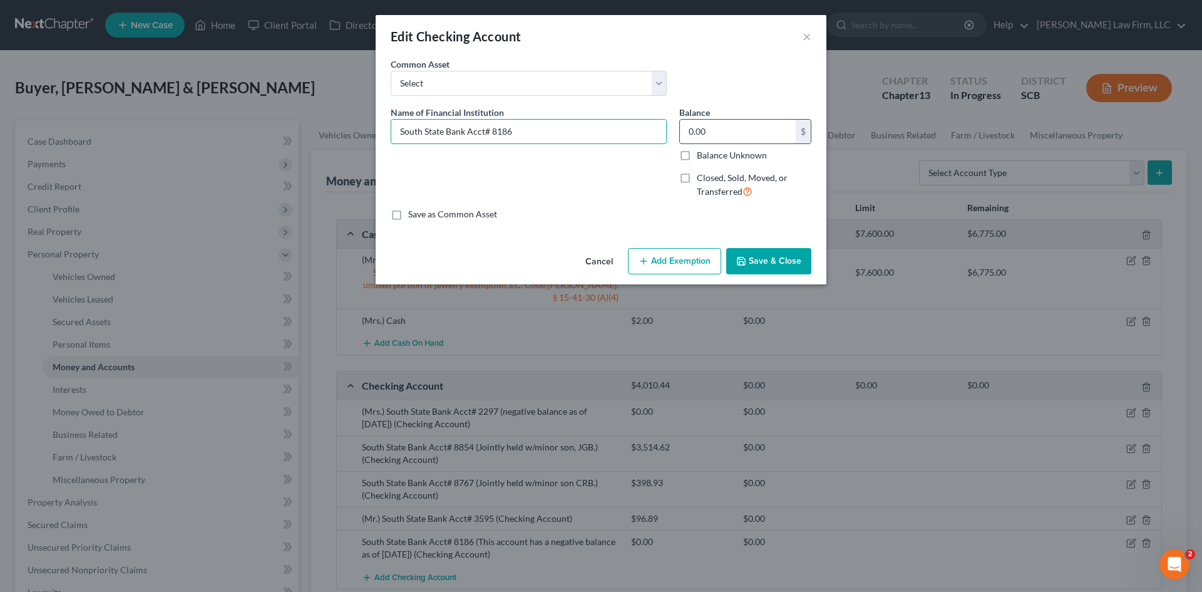
type input "South State Bank Acct# 8186"
click at [740, 138] on input "0.00" at bounding box center [738, 132] width 116 height 24
type input "5.69"
click at [812, 266] on div "Cancel Add Exemption Save & Close" at bounding box center [601, 263] width 451 height 41
click at [804, 262] on button "Save & Close" at bounding box center [768, 261] width 85 height 26
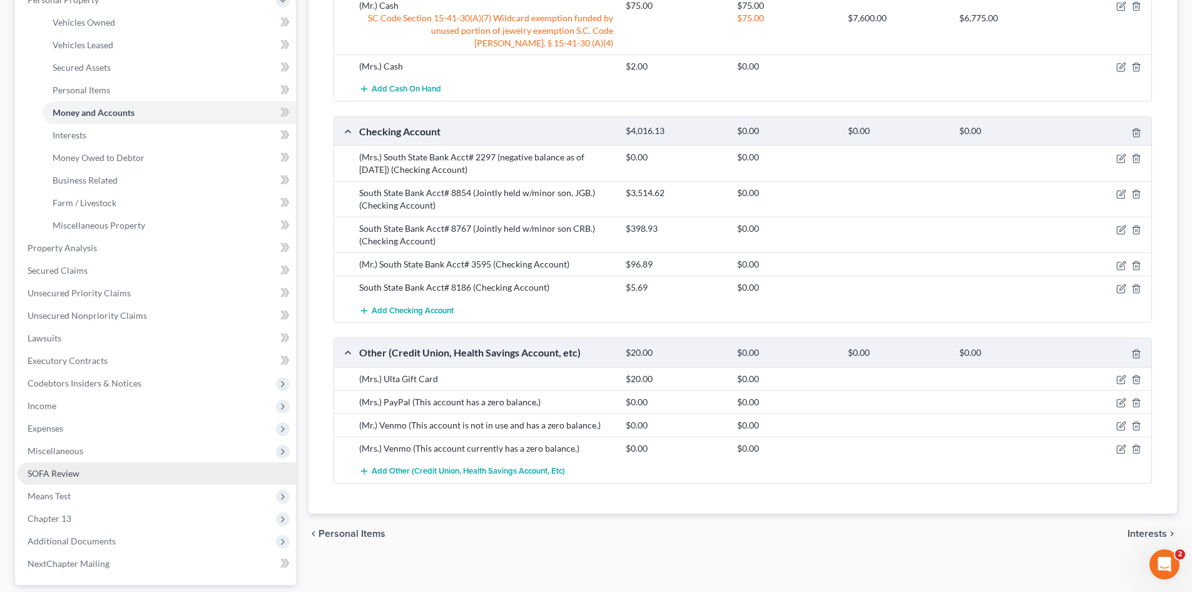
scroll to position [367, 0]
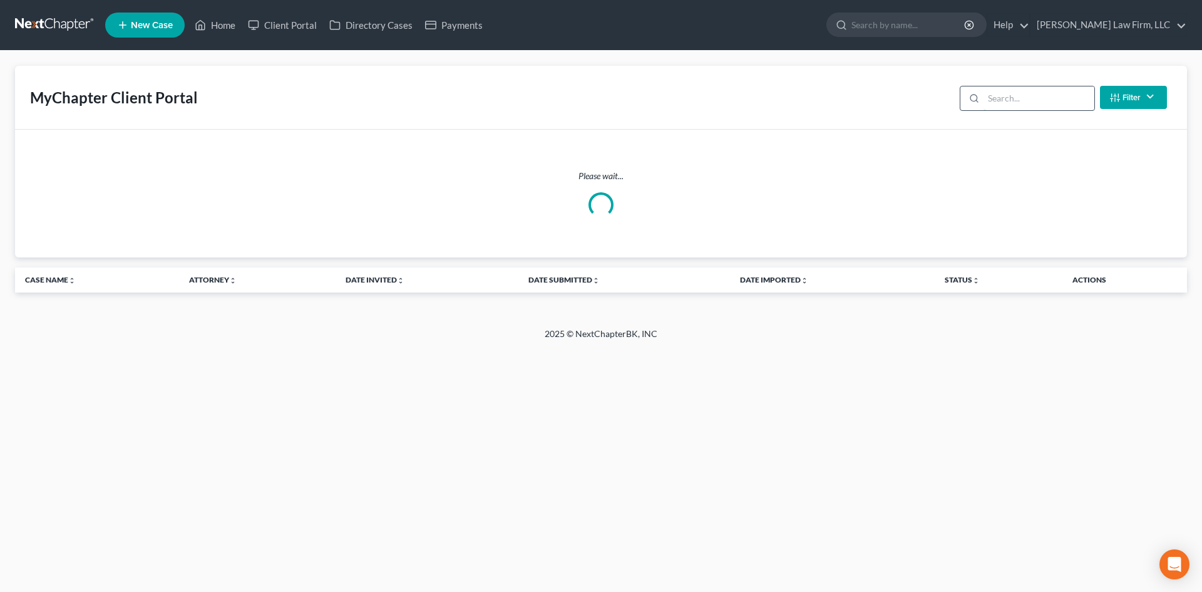
click at [986, 94] on input "search" at bounding box center [1038, 98] width 111 height 24
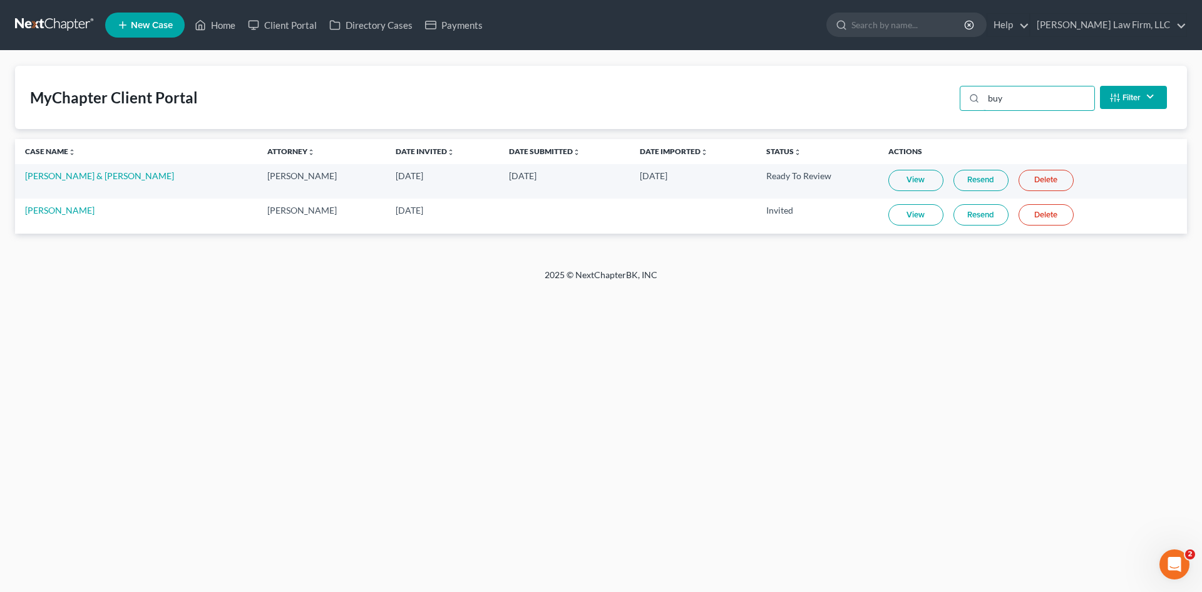
type input "buy"
click at [895, 186] on link "View" at bounding box center [915, 180] width 55 height 21
